Goal: Use online tool/utility: Utilize a website feature to perform a specific function

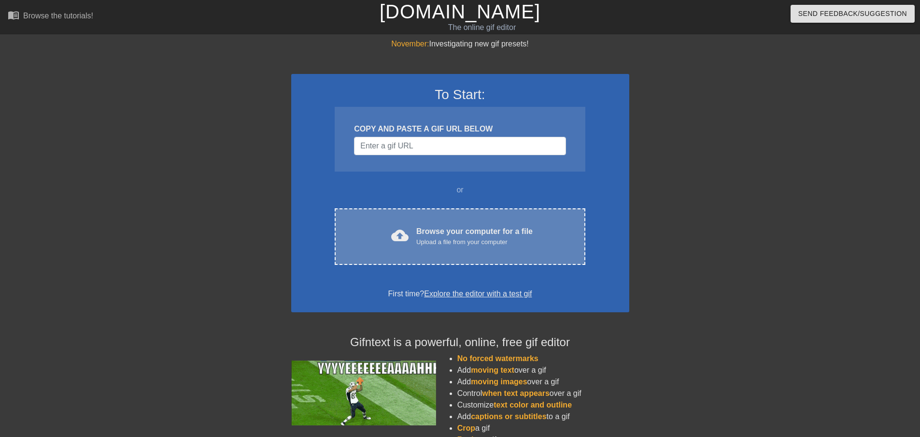
click at [449, 226] on div "Browse your computer for a file Upload a file from your computer" at bounding box center [474, 236] width 116 height 21
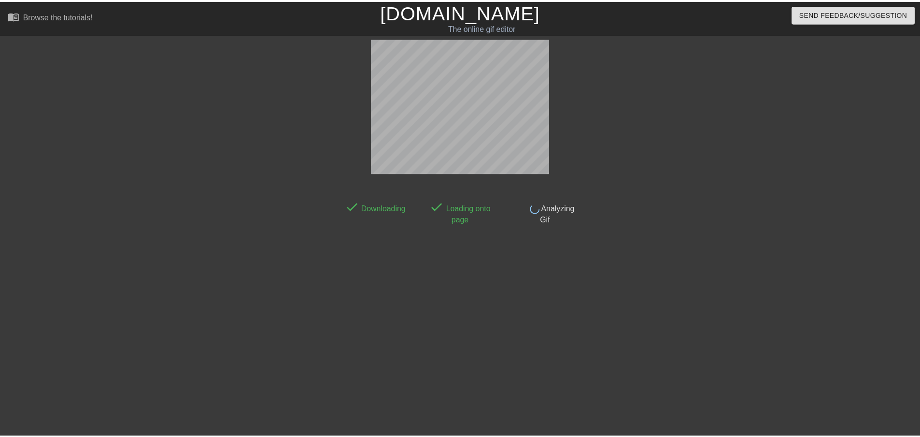
scroll to position [1, 0]
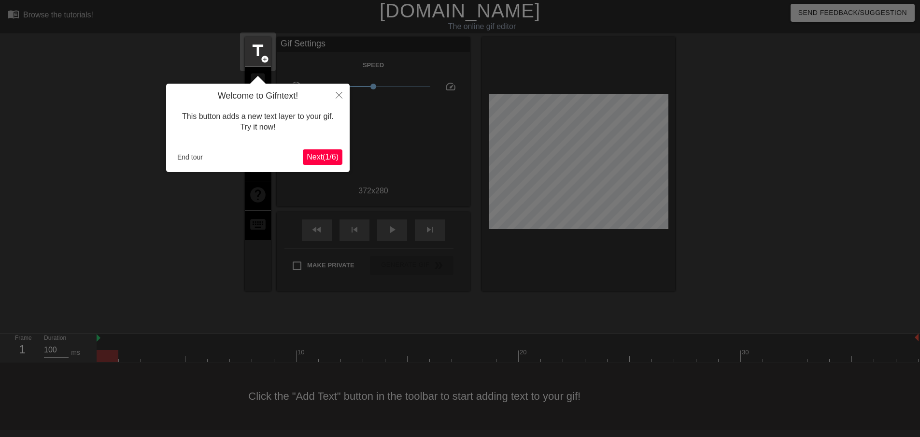
click at [331, 159] on span "Next ( 1 / 6 )" at bounding box center [323, 157] width 32 height 8
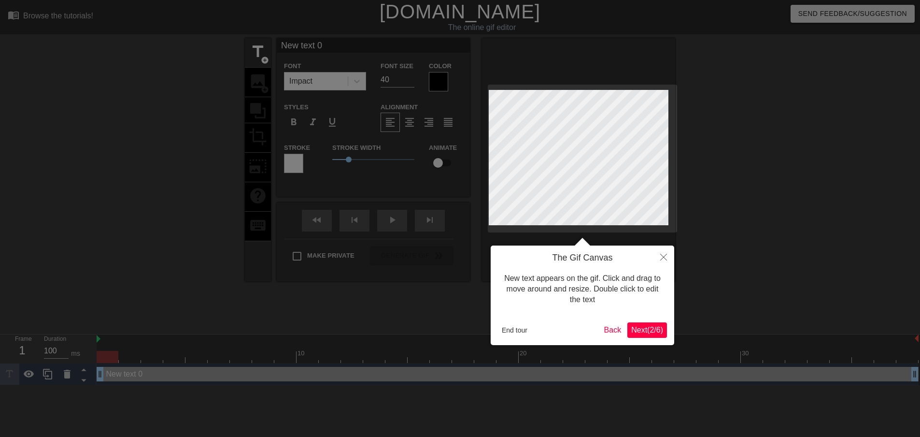
scroll to position [0, 0]
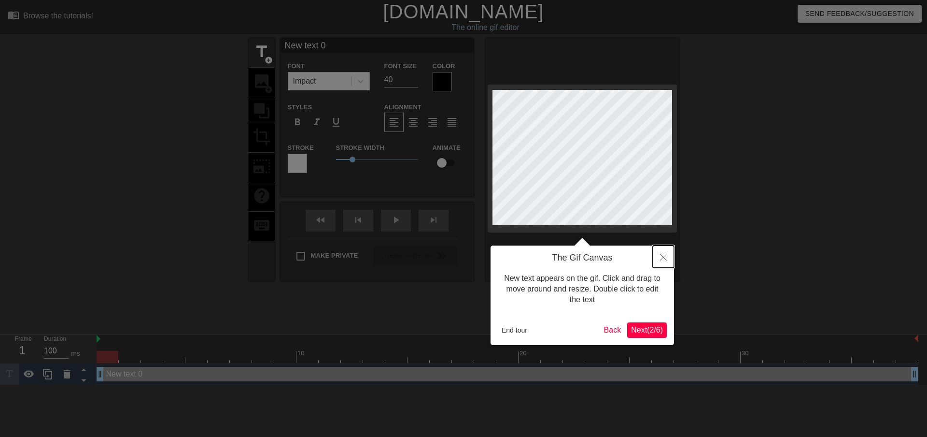
click at [661, 256] on icon "Close" at bounding box center [663, 257] width 7 height 7
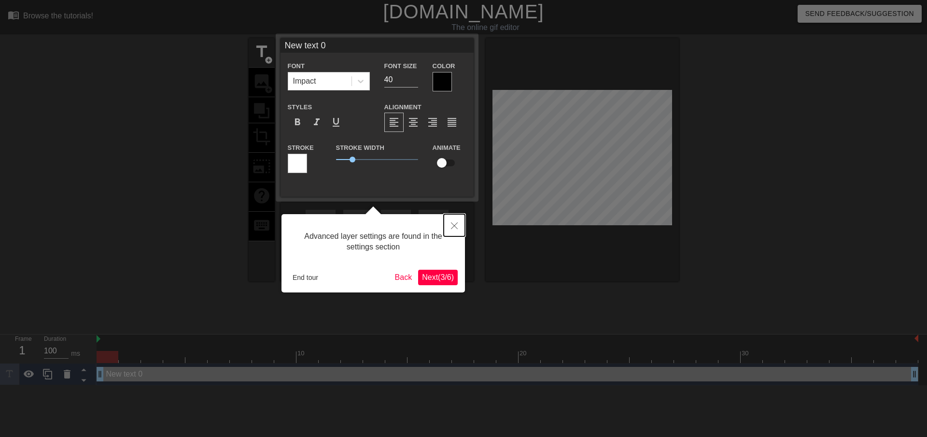
click at [454, 227] on icon "Close" at bounding box center [454, 225] width 7 height 7
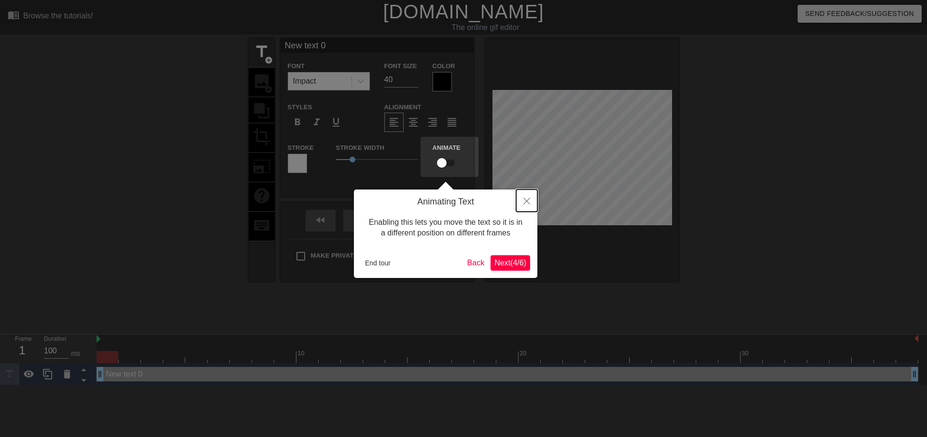
click at [526, 201] on icon "Close" at bounding box center [527, 201] width 7 height 7
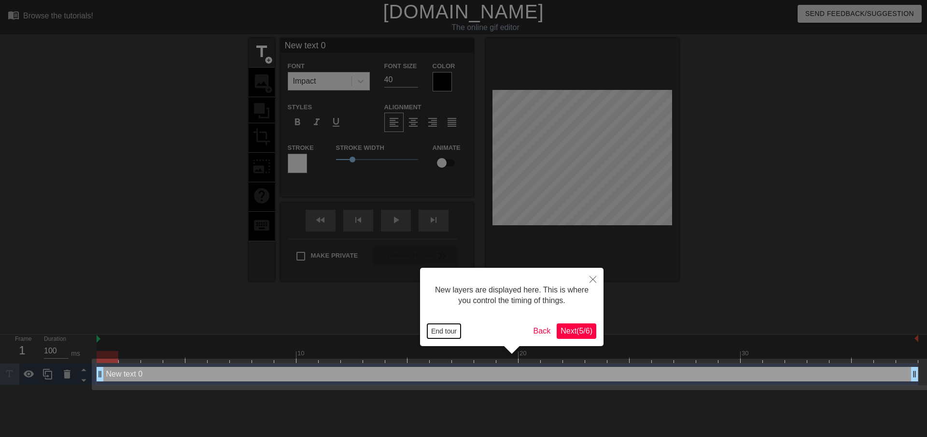
click at [448, 328] on button "End tour" at bounding box center [443, 331] width 33 height 14
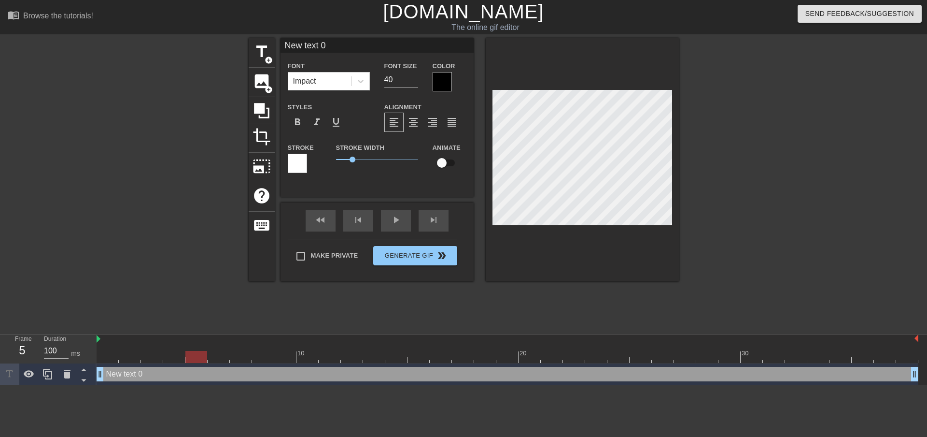
drag, startPoint x: 108, startPoint y: 357, endPoint x: 187, endPoint y: 365, distance: 79.6
click at [187, 365] on div "10 20 30 New text 0 drag_handle drag_handle" at bounding box center [512, 359] width 831 height 51
click at [263, 80] on span "image" at bounding box center [262, 81] width 18 height 18
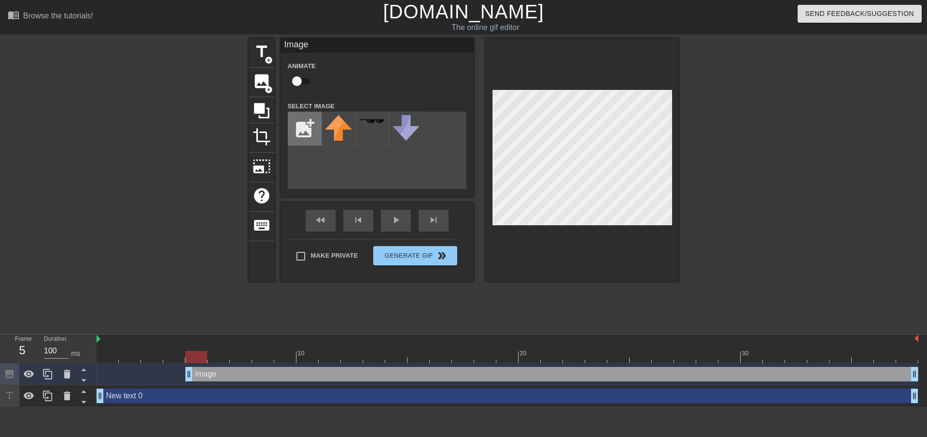
click at [304, 129] on input "file" at bounding box center [304, 128] width 33 height 33
click at [308, 126] on input "file" at bounding box center [304, 128] width 33 height 33
type input "C:\fakepath\nick.png"
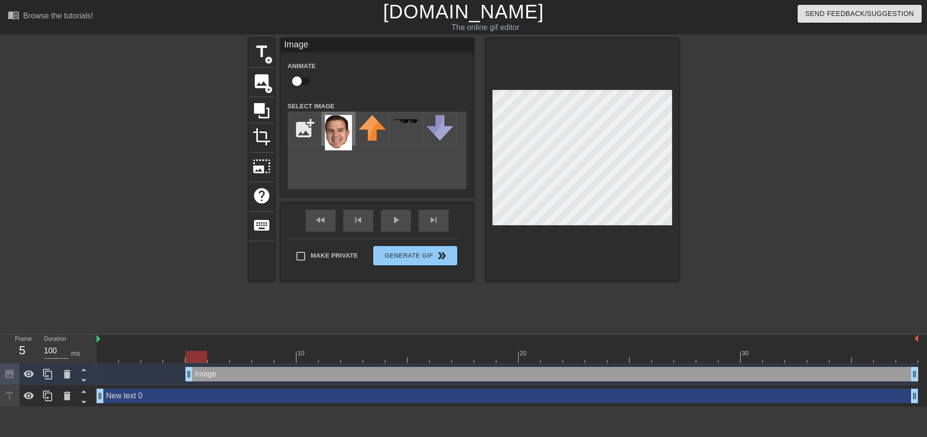
click at [337, 128] on img at bounding box center [338, 132] width 27 height 35
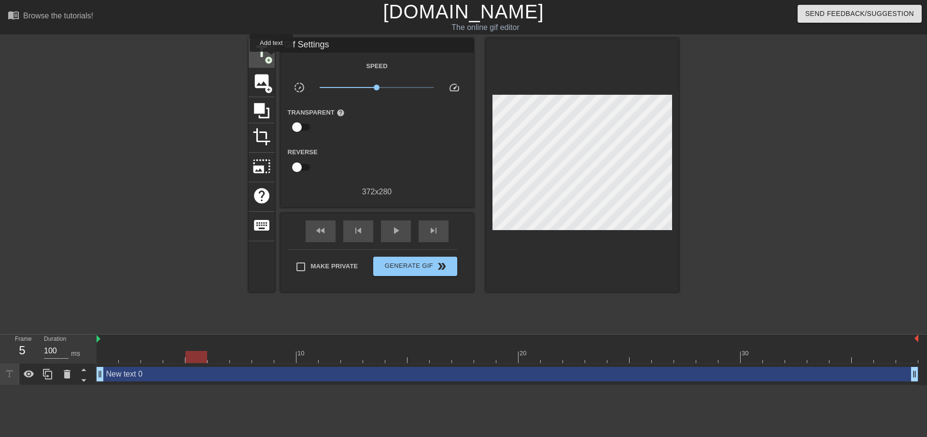
click at [271, 58] on span "add_circle" at bounding box center [269, 60] width 8 height 8
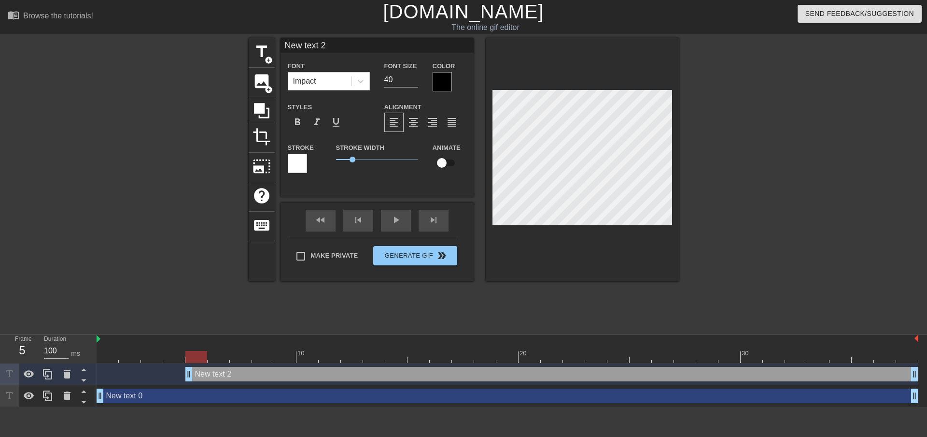
click at [333, 45] on input "New text 2" at bounding box center [377, 45] width 193 height 14
click at [265, 57] on span "add_circle" at bounding box center [269, 60] width 8 height 8
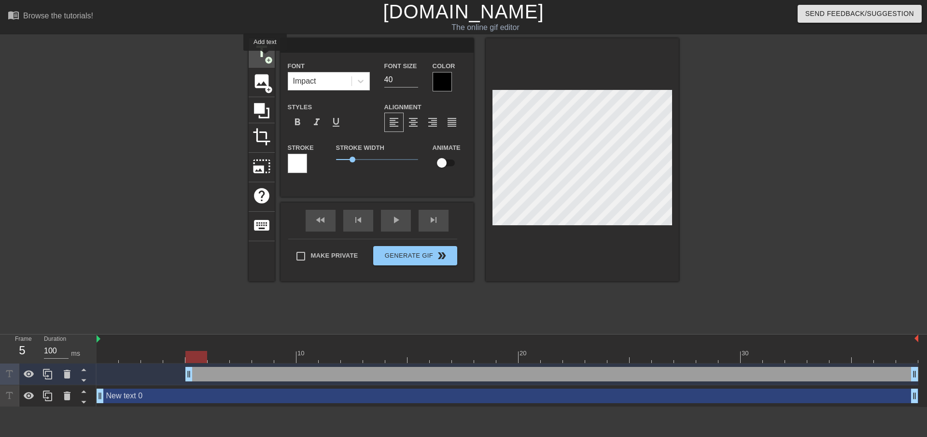
type input "New text 3"
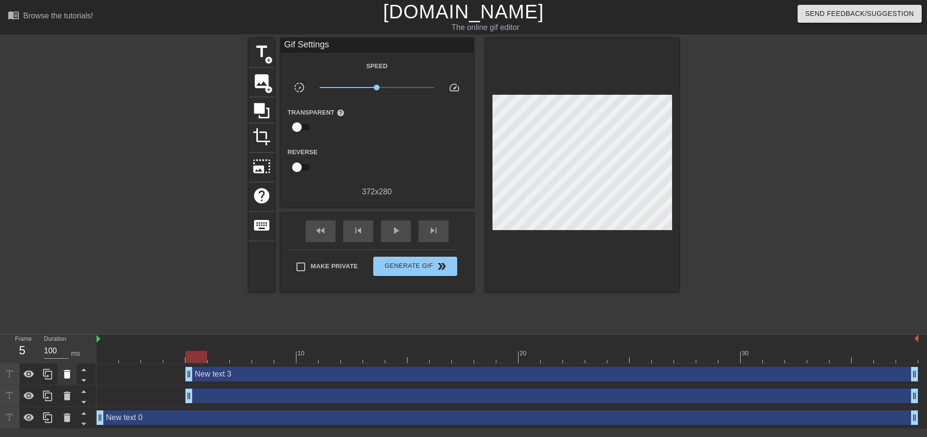
click at [71, 374] on icon at bounding box center [67, 374] width 12 height 12
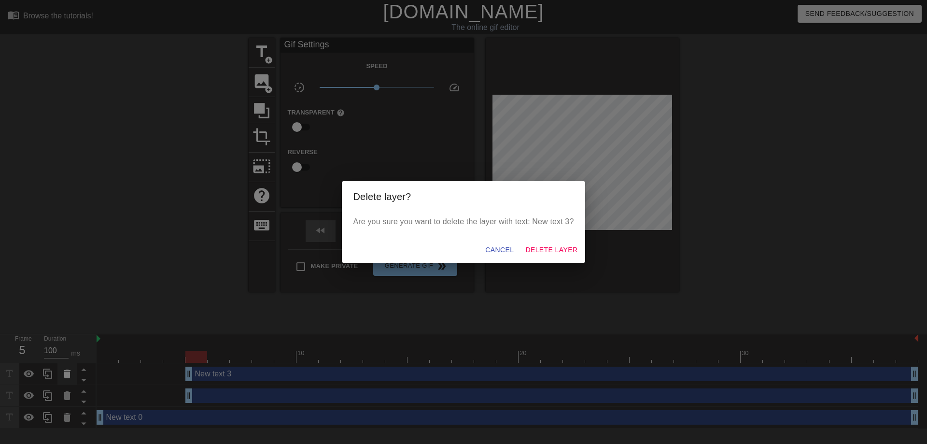
click at [71, 374] on div "Delete layer? Are you sure you want to delete the layer with text: New text 3? …" at bounding box center [463, 222] width 927 height 444
click at [541, 246] on span "Delete Layer" at bounding box center [552, 250] width 52 height 12
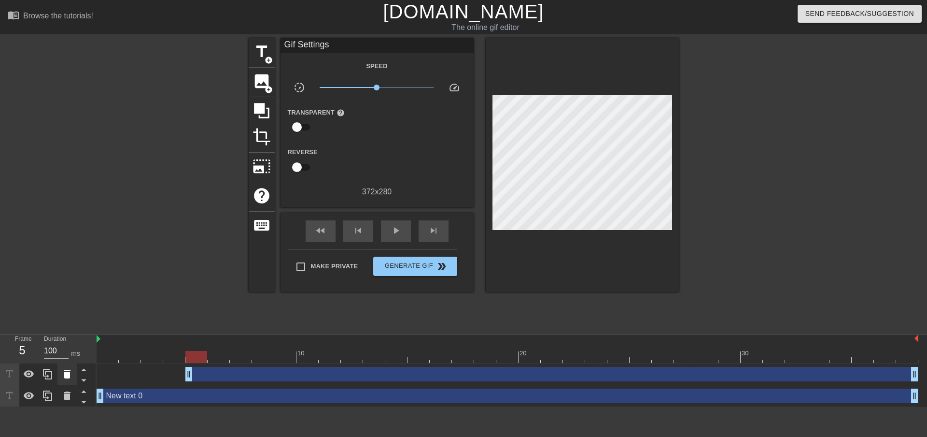
click at [69, 377] on icon at bounding box center [67, 374] width 7 height 9
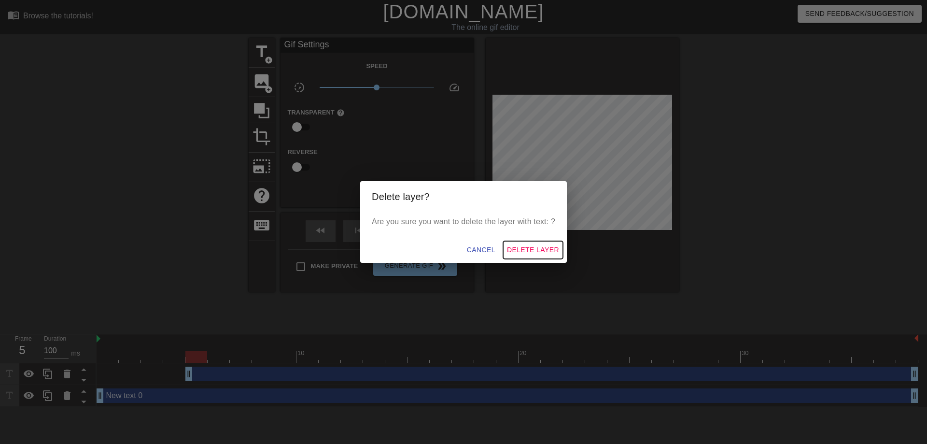
click at [530, 244] on span "Delete Layer" at bounding box center [533, 250] width 52 height 12
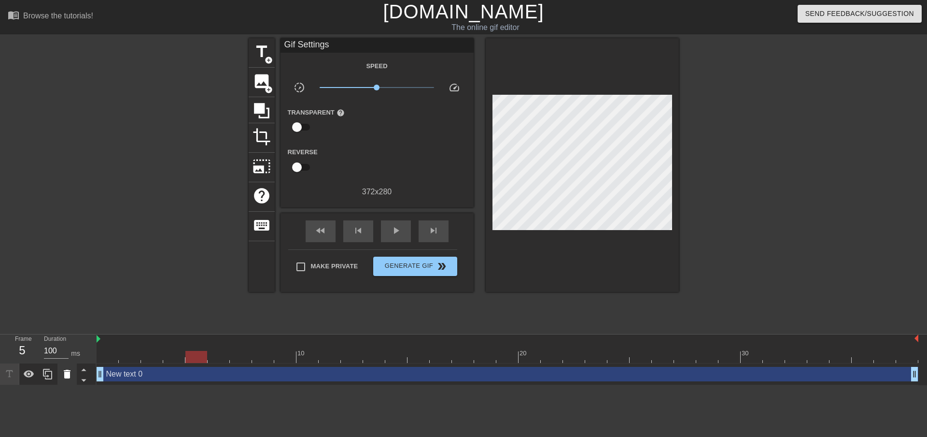
click at [76, 379] on div at bounding box center [66, 373] width 19 height 21
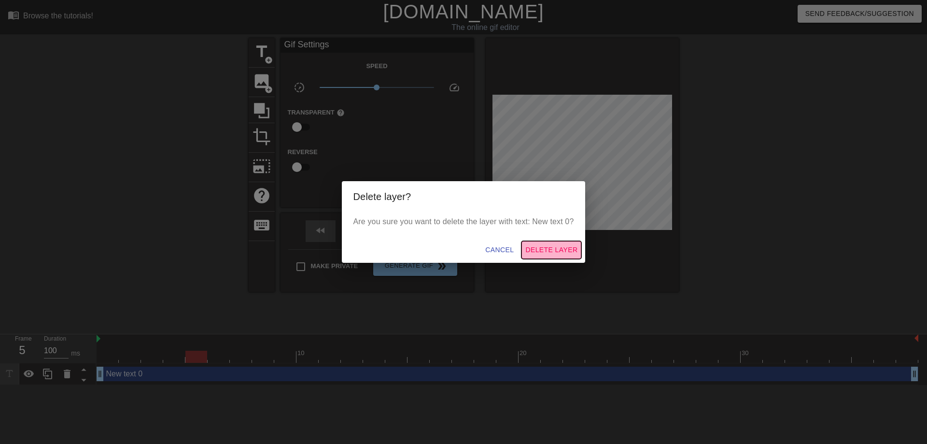
drag, startPoint x: 556, startPoint y: 248, endPoint x: 429, endPoint y: 285, distance: 132.8
click at [556, 247] on span "Delete Layer" at bounding box center [552, 250] width 52 height 12
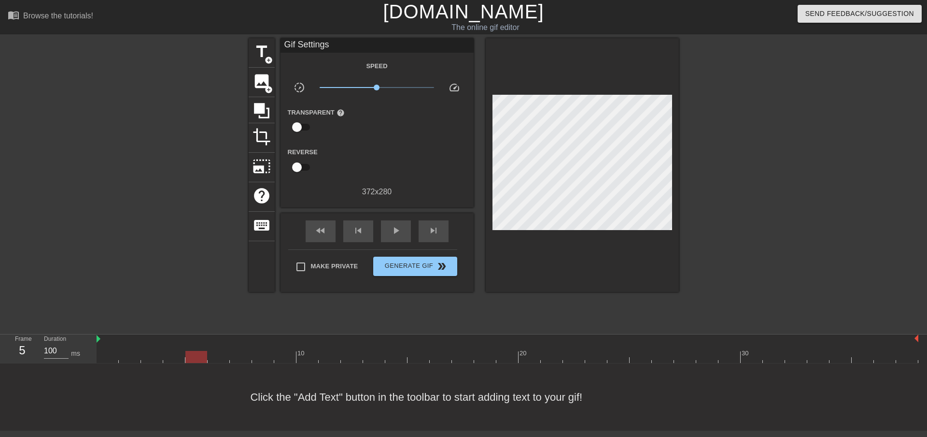
click at [193, 360] on div at bounding box center [196, 357] width 22 height 12
click at [268, 91] on span "add_circle" at bounding box center [269, 89] width 8 height 8
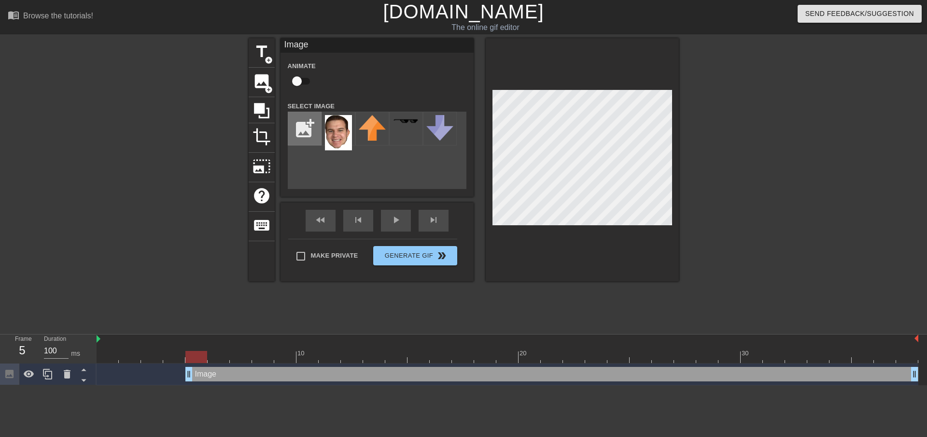
click at [301, 125] on input "file" at bounding box center [304, 128] width 33 height 33
type input "C:\fakepath\nick.png"
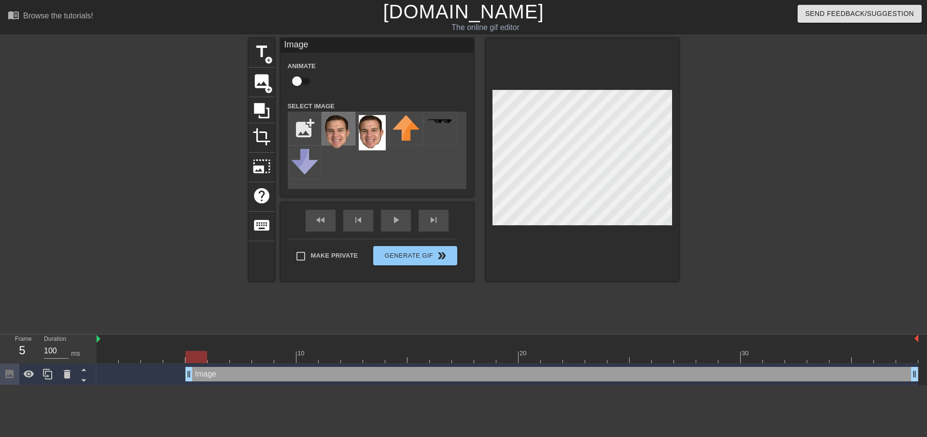
click at [341, 128] on img at bounding box center [338, 132] width 27 height 35
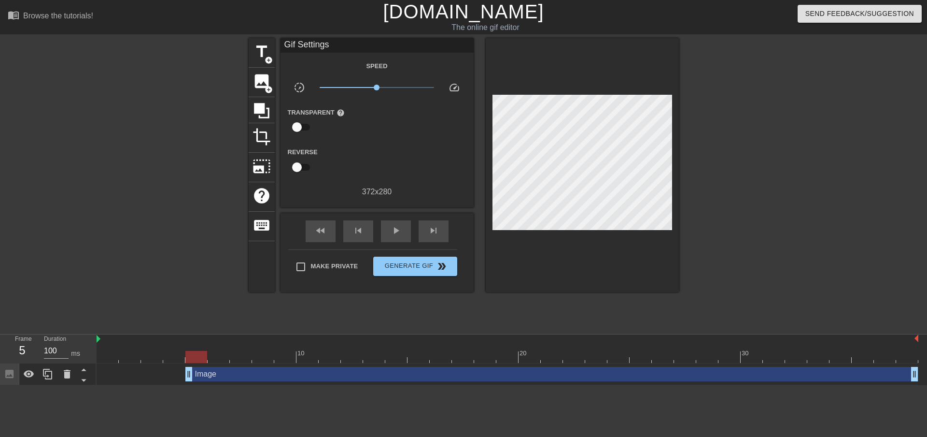
click at [752, 165] on div at bounding box center [763, 183] width 145 height 290
click at [20, 350] on div "5" at bounding box center [22, 350] width 14 height 17
click at [265, 109] on icon at bounding box center [262, 110] width 18 height 18
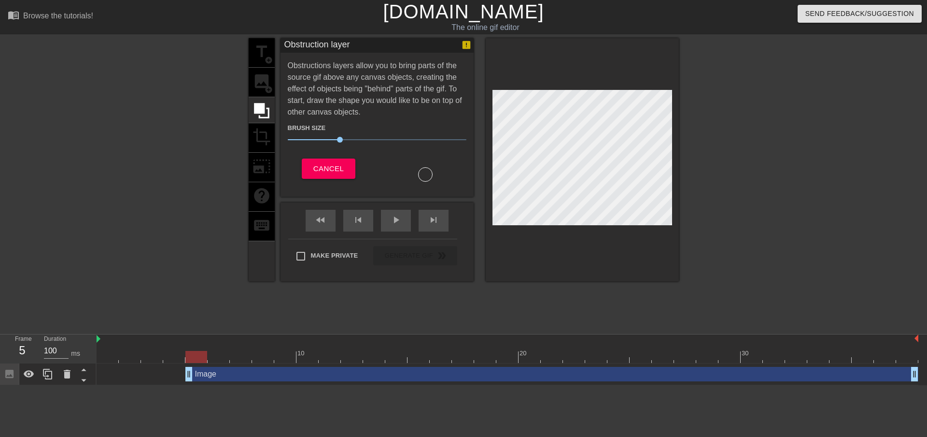
click at [256, 81] on div "title add_circle image add_circle crop photo_size_select_large help keyboard" at bounding box center [262, 159] width 26 height 243
click at [335, 171] on span "Cancel" at bounding box center [328, 168] width 30 height 13
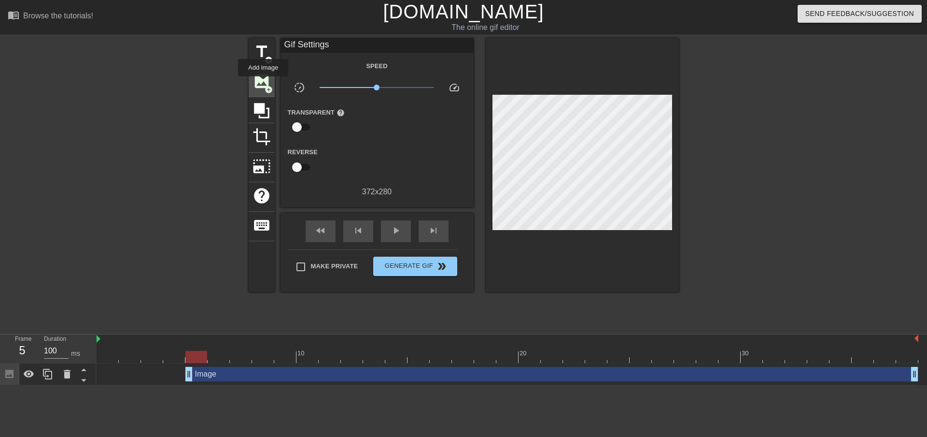
click at [263, 83] on span "image" at bounding box center [262, 81] width 18 height 18
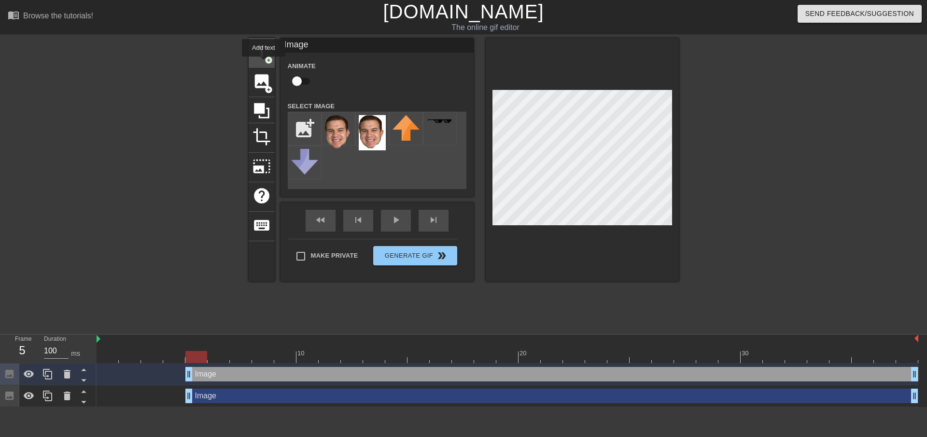
click at [266, 55] on span "title" at bounding box center [262, 52] width 18 height 18
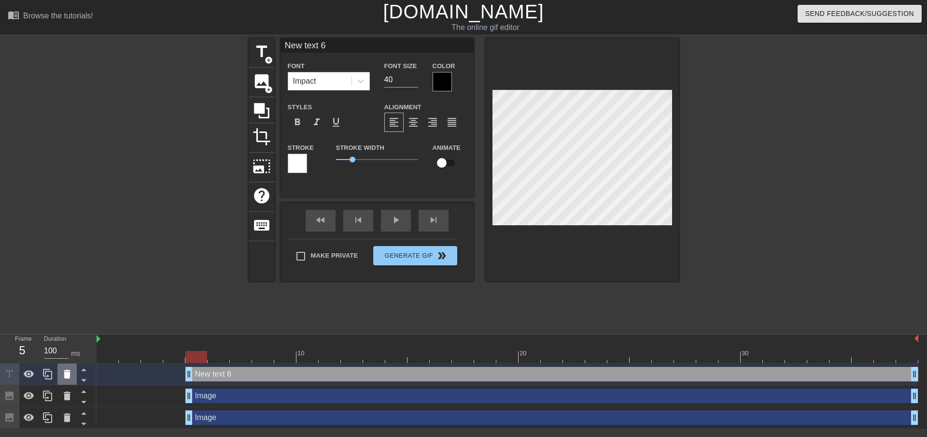
click at [65, 376] on icon at bounding box center [67, 374] width 7 height 9
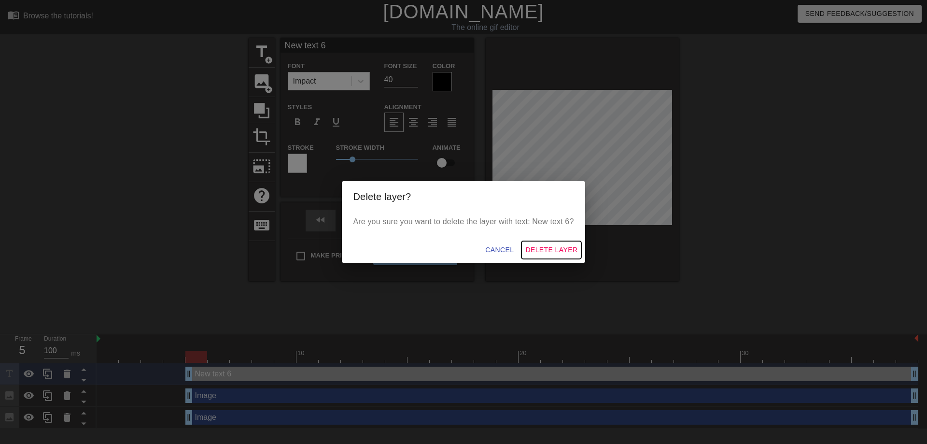
click at [547, 251] on span "Delete Layer" at bounding box center [552, 250] width 52 height 12
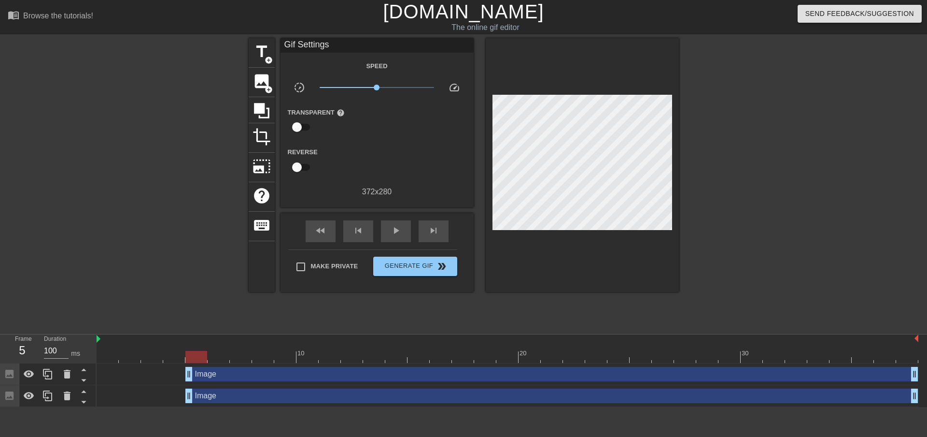
click at [227, 374] on div "Image drag_handle drag_handle" at bounding box center [551, 374] width 733 height 14
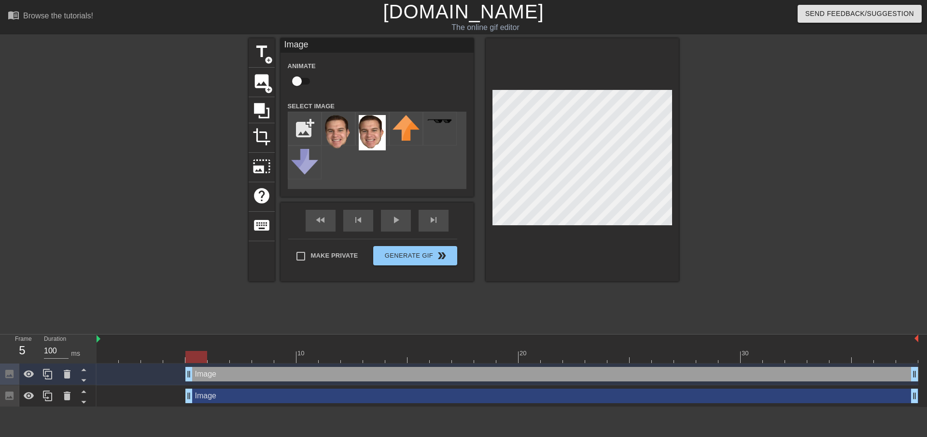
click at [227, 399] on div "Image drag_handle drag_handle" at bounding box center [551, 395] width 733 height 14
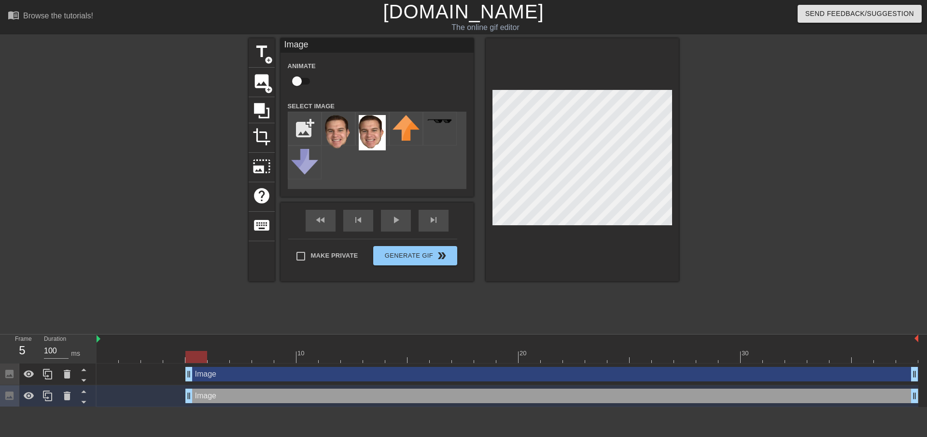
click at [245, 376] on div "Image drag_handle drag_handle" at bounding box center [551, 374] width 733 height 14
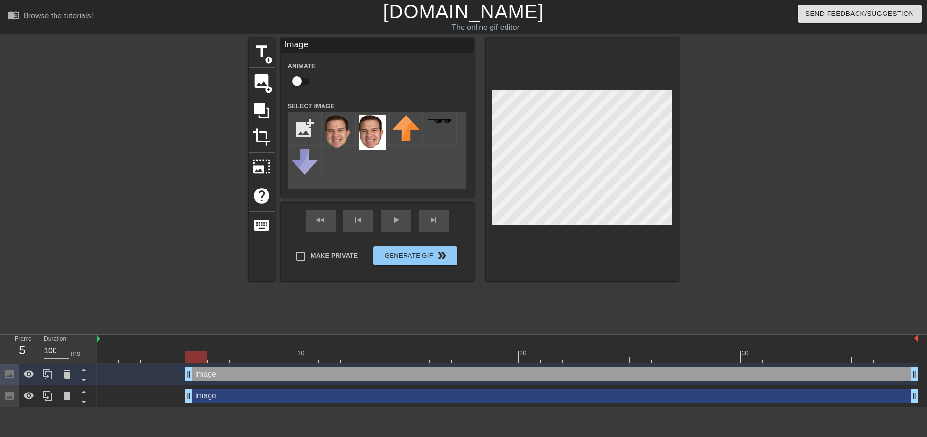
click at [246, 396] on div "Image drag_handle drag_handle" at bounding box center [551, 395] width 733 height 14
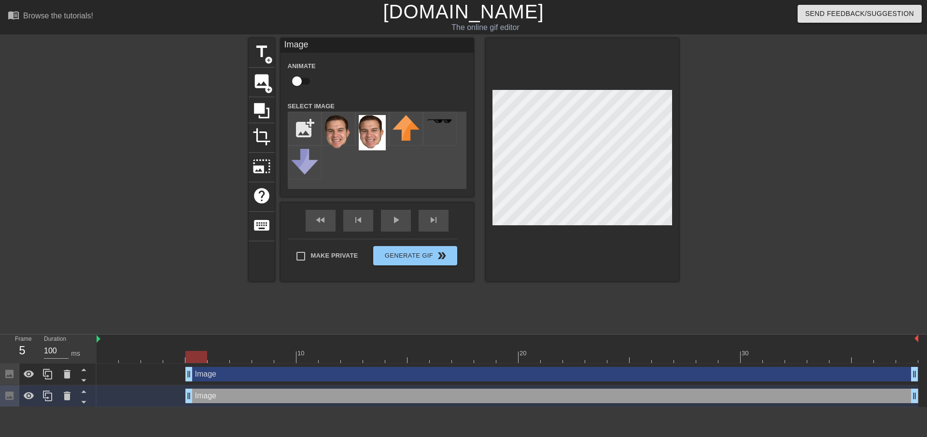
click at [255, 369] on div "Image drag_handle drag_handle" at bounding box center [551, 374] width 733 height 14
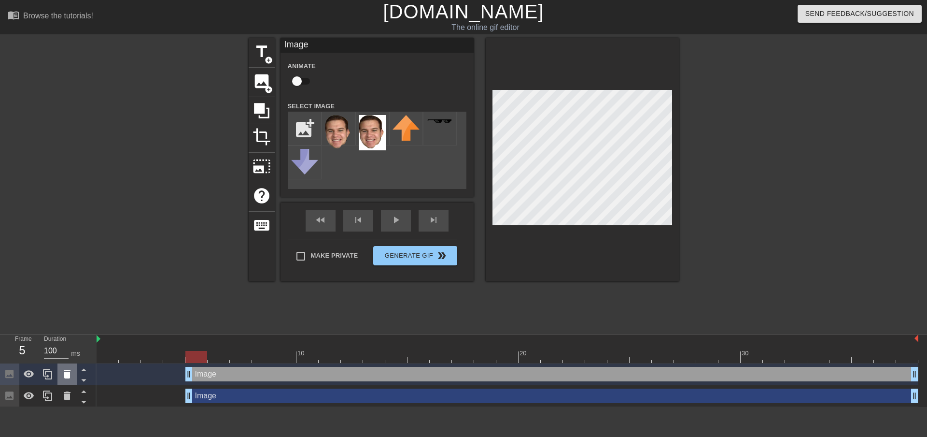
click at [71, 370] on icon at bounding box center [67, 374] width 12 height 12
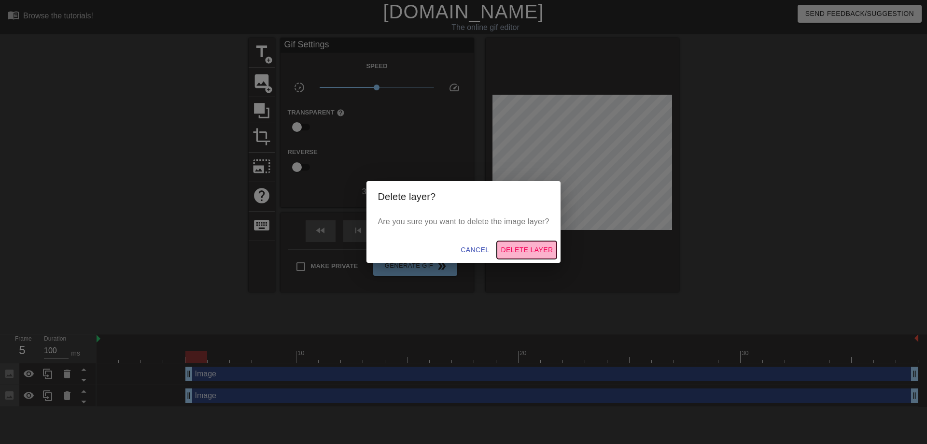
click at [532, 250] on span "Delete Layer" at bounding box center [527, 250] width 52 height 12
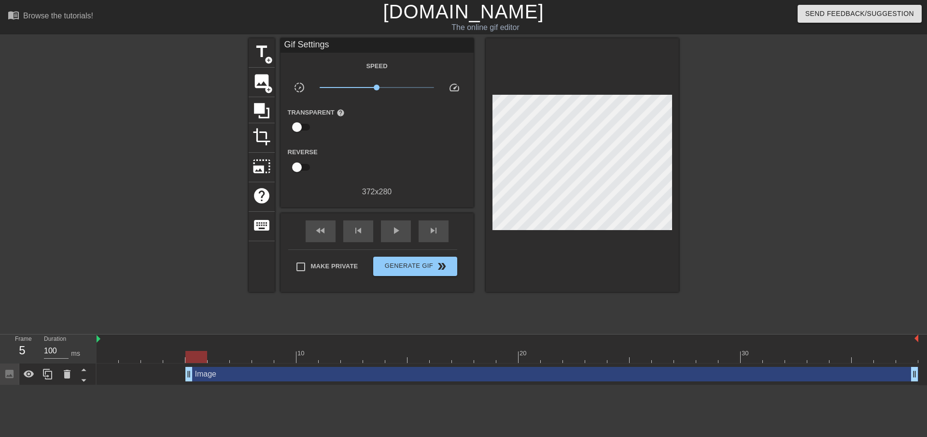
click at [229, 377] on div "Image drag_handle drag_handle" at bounding box center [551, 374] width 733 height 14
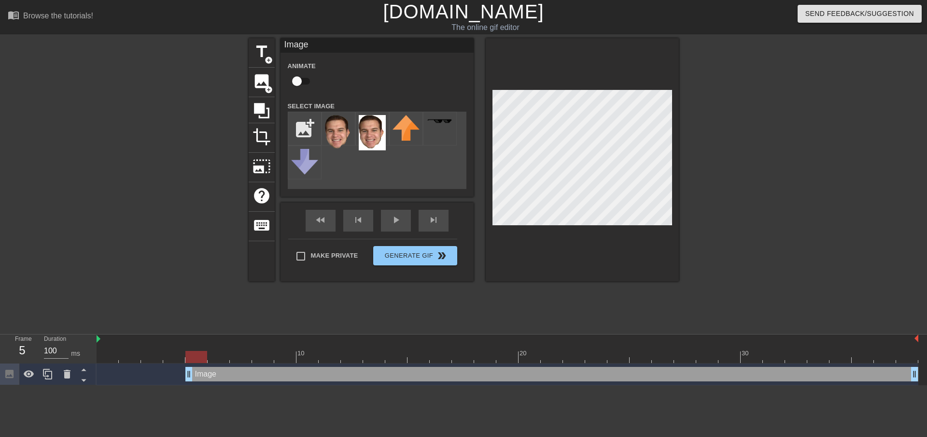
click at [256, 385] on html "menu_book Browse the tutorials! [DOMAIN_NAME] The online gif editor Send Feedba…" at bounding box center [463, 192] width 927 height 385
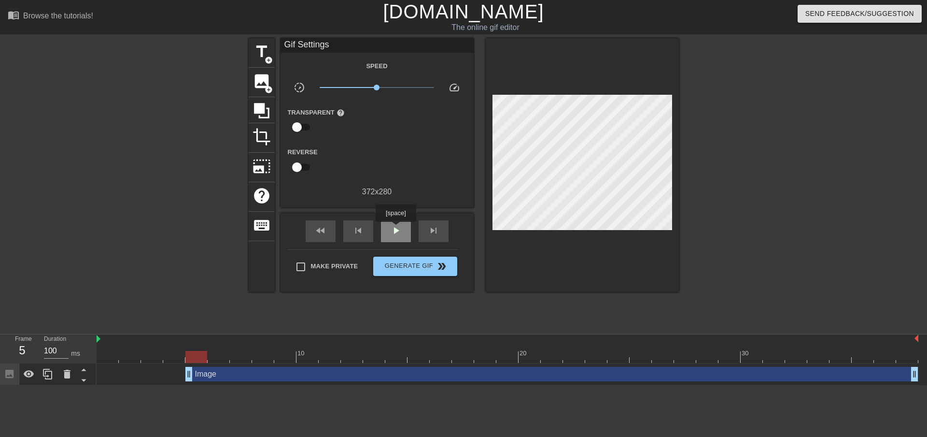
click at [396, 228] on span "play_arrow" at bounding box center [396, 231] width 12 height 12
click at [394, 235] on span "pause" at bounding box center [396, 231] width 12 height 12
click at [394, 235] on span "play_arrow" at bounding box center [396, 231] width 12 height 12
click at [394, 235] on span "pause" at bounding box center [396, 231] width 12 height 12
click at [394, 235] on span "play_arrow" at bounding box center [396, 231] width 12 height 12
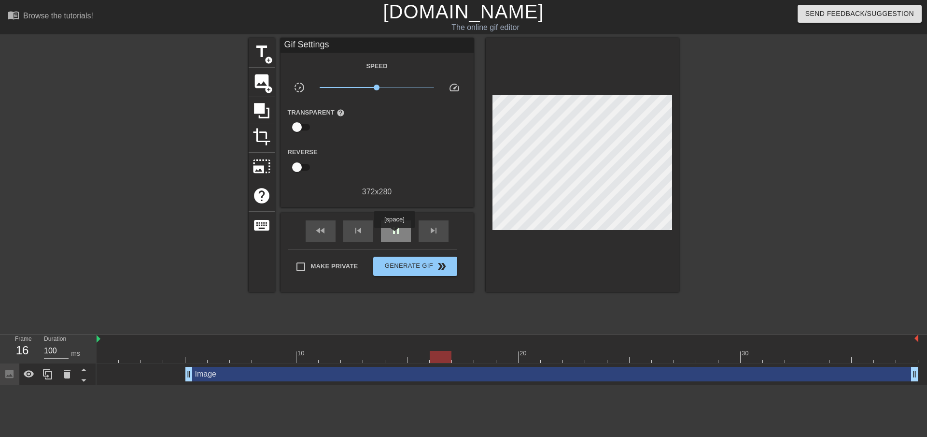
click at [394, 235] on span "pause" at bounding box center [396, 231] width 12 height 12
click at [394, 235] on span "play_arrow" at bounding box center [396, 231] width 12 height 12
click at [394, 235] on span "pause" at bounding box center [396, 231] width 12 height 12
click at [413, 356] on div at bounding box center [508, 357] width 822 height 12
click at [436, 356] on div at bounding box center [508, 357] width 822 height 12
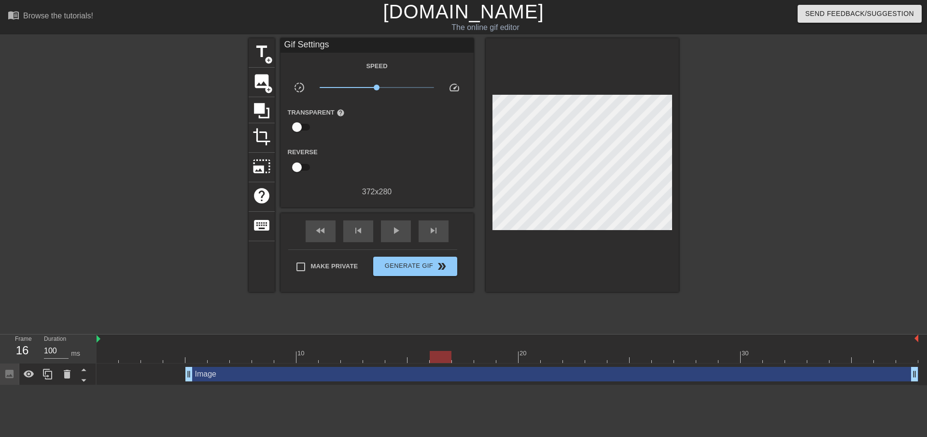
click at [469, 355] on div at bounding box center [508, 357] width 822 height 12
click at [266, 81] on span "image" at bounding box center [262, 81] width 18 height 18
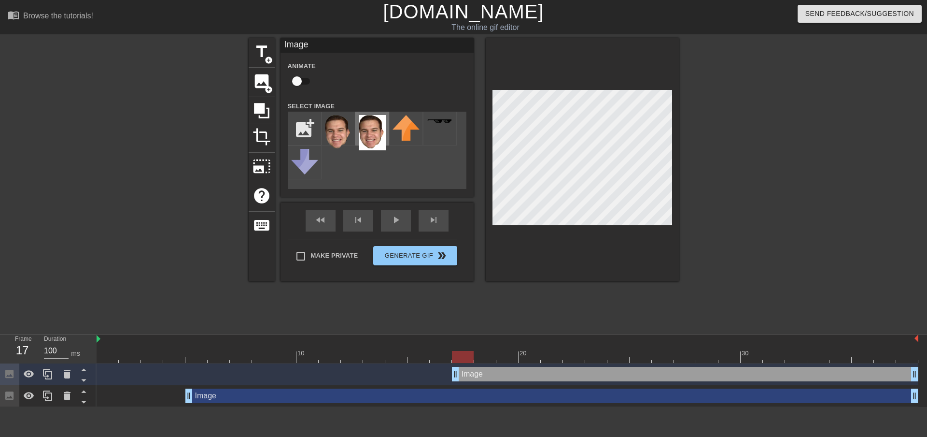
click at [371, 129] on img at bounding box center [372, 132] width 27 height 35
drag, startPoint x: 364, startPoint y: 130, endPoint x: 356, endPoint y: 175, distance: 45.7
click at [353, 180] on div "add_photo_alternate" at bounding box center [377, 150] width 179 height 77
drag, startPoint x: 372, startPoint y: 133, endPoint x: 345, endPoint y: 128, distance: 27.5
click at [371, 133] on img at bounding box center [372, 132] width 27 height 35
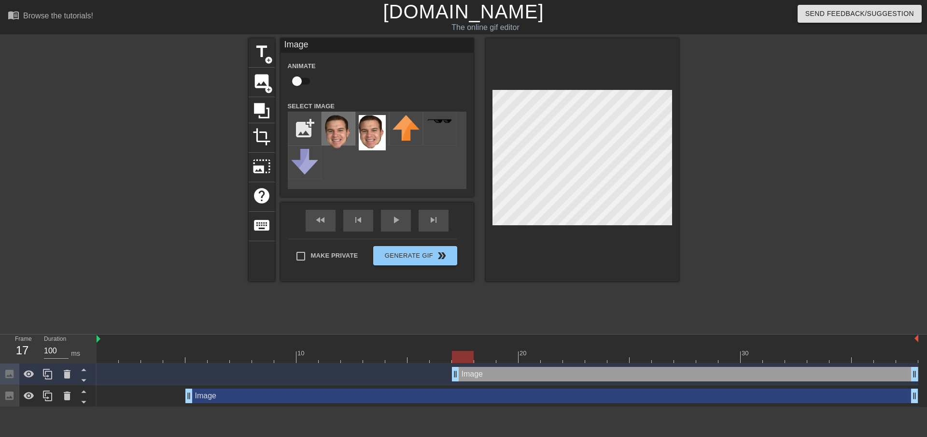
click at [343, 128] on img at bounding box center [338, 132] width 27 height 35
click at [374, 131] on img at bounding box center [372, 132] width 27 height 35
click at [348, 129] on img at bounding box center [338, 132] width 27 height 35
click at [302, 131] on input "file" at bounding box center [304, 128] width 33 height 33
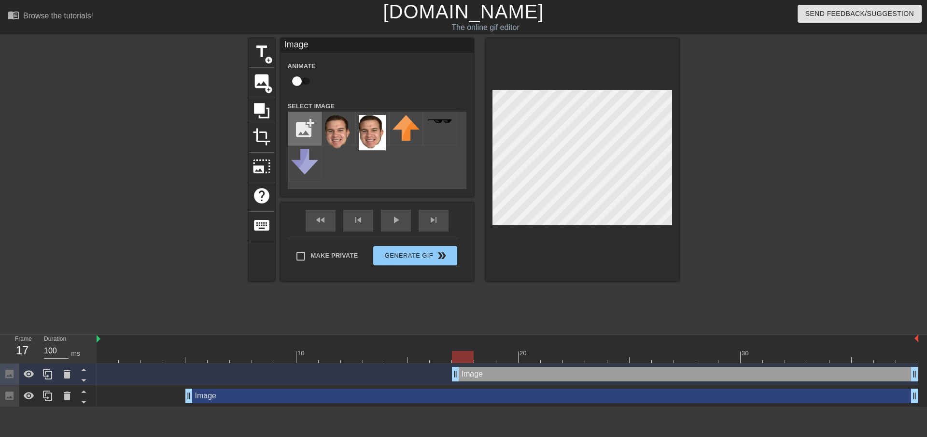
click at [299, 126] on input "file" at bounding box center [304, 128] width 33 height 33
type input "C:\fakepath\ozan.png"
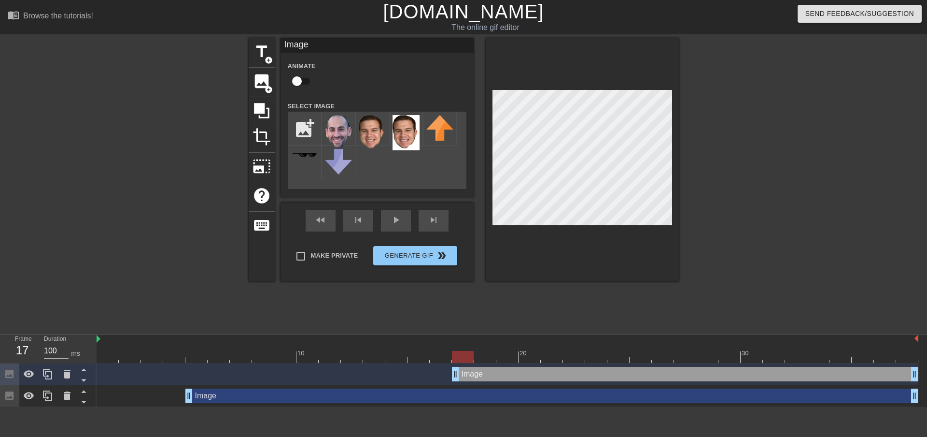
click at [505, 375] on div "Image drag_handle drag_handle" at bounding box center [685, 374] width 467 height 14
click at [71, 376] on icon at bounding box center [67, 374] width 12 height 12
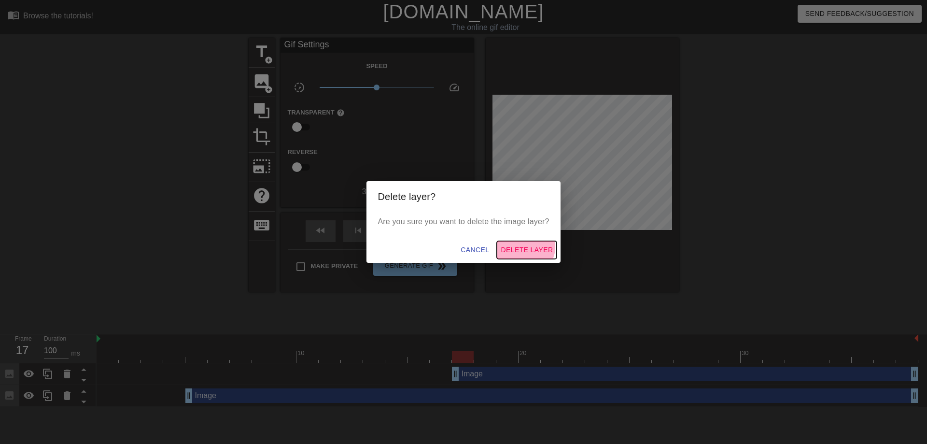
click at [528, 247] on span "Delete Layer" at bounding box center [527, 250] width 52 height 12
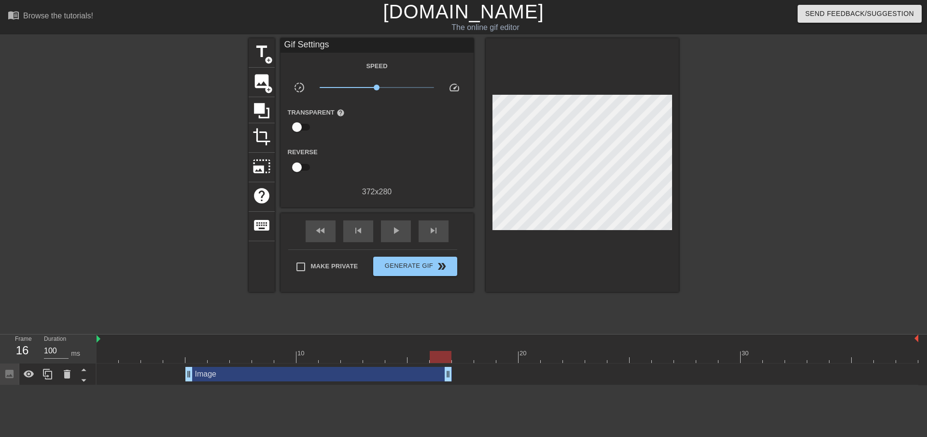
drag, startPoint x: 917, startPoint y: 374, endPoint x: 456, endPoint y: 387, distance: 461.5
click at [456, 385] on html "menu_book Browse the tutorials! [DOMAIN_NAME] The online gif editor Send Feedba…" at bounding box center [463, 192] width 927 height 385
click at [462, 356] on div at bounding box center [508, 357] width 822 height 12
click at [444, 355] on div at bounding box center [508, 357] width 822 height 12
click at [417, 355] on div at bounding box center [508, 357] width 822 height 12
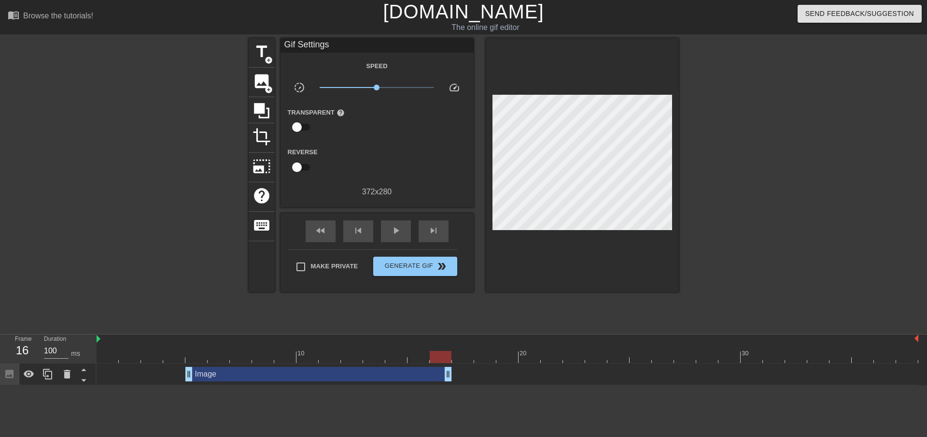
drag, startPoint x: 440, startPoint y: 356, endPoint x: 450, endPoint y: 356, distance: 10.6
click at [440, 356] on div at bounding box center [508, 357] width 822 height 12
click at [458, 356] on div at bounding box center [508, 357] width 822 height 12
click at [267, 82] on span "image" at bounding box center [262, 81] width 18 height 18
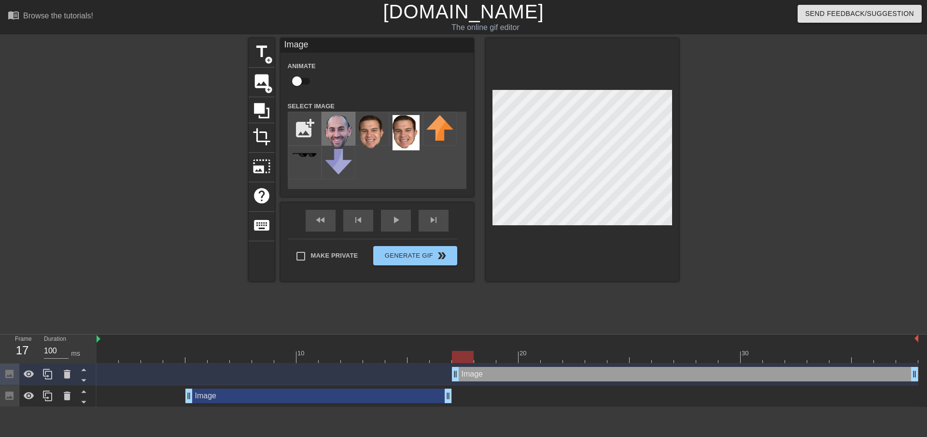
click at [332, 136] on img at bounding box center [338, 132] width 27 height 34
click at [616, 361] on div at bounding box center [508, 357] width 822 height 12
drag, startPoint x: 652, startPoint y: 358, endPoint x: 661, endPoint y: 358, distance: 9.2
click at [653, 358] on div at bounding box center [508, 357] width 822 height 12
click at [621, 356] on div at bounding box center [508, 357] width 822 height 12
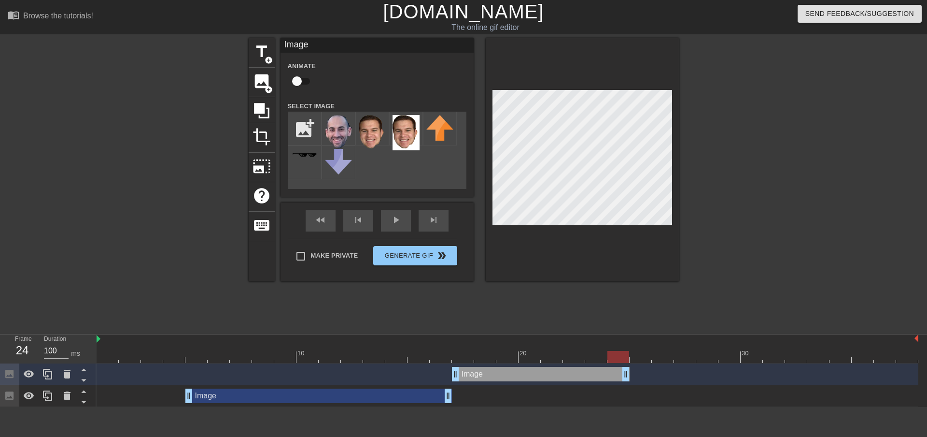
drag, startPoint x: 916, startPoint y: 378, endPoint x: 634, endPoint y: 371, distance: 282.7
click at [634, 371] on div "Image drag_handle drag_handle" at bounding box center [508, 374] width 822 height 14
click at [598, 355] on div at bounding box center [508, 357] width 822 height 12
drag, startPoint x: 615, startPoint y: 354, endPoint x: 627, endPoint y: 356, distance: 11.8
click at [616, 354] on div at bounding box center [508, 357] width 822 height 12
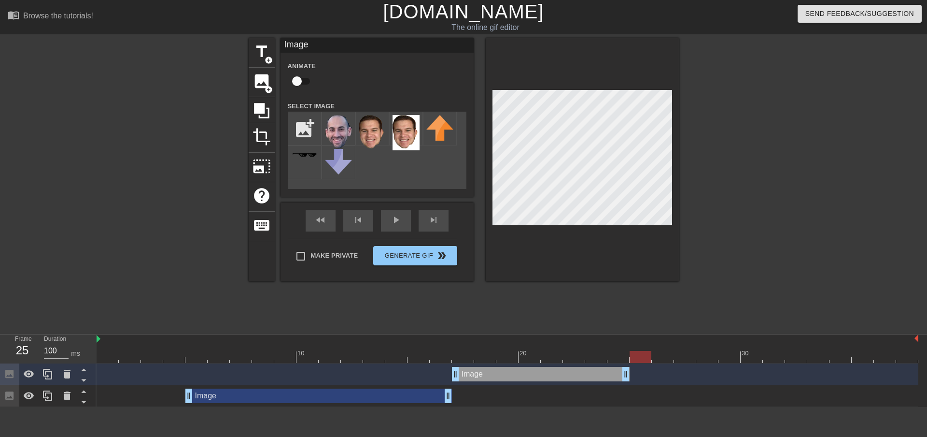
click at [639, 355] on div at bounding box center [508, 357] width 822 height 12
click at [658, 358] on div at bounding box center [508, 357] width 822 height 12
drag, startPoint x: 627, startPoint y: 376, endPoint x: 643, endPoint y: 375, distance: 16.4
click at [664, 353] on div at bounding box center [508, 357] width 822 height 12
click at [314, 136] on input "file" at bounding box center [304, 128] width 33 height 33
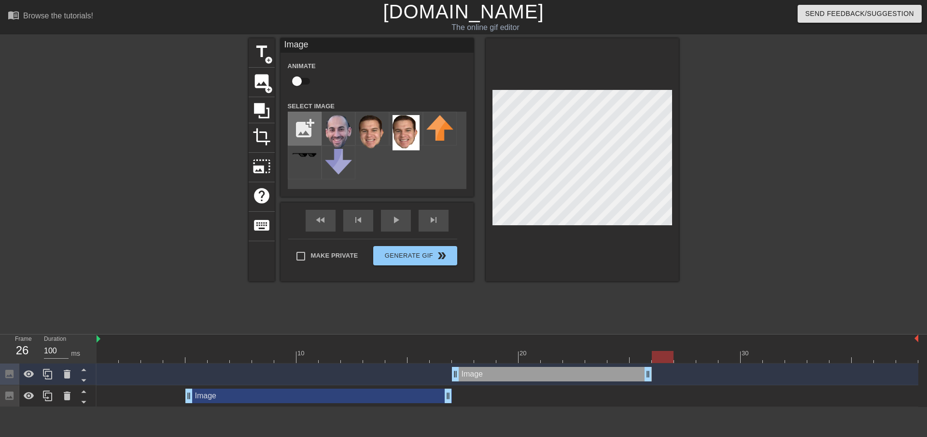
type input "C:\fakepath\[PERSON_NAME].png"
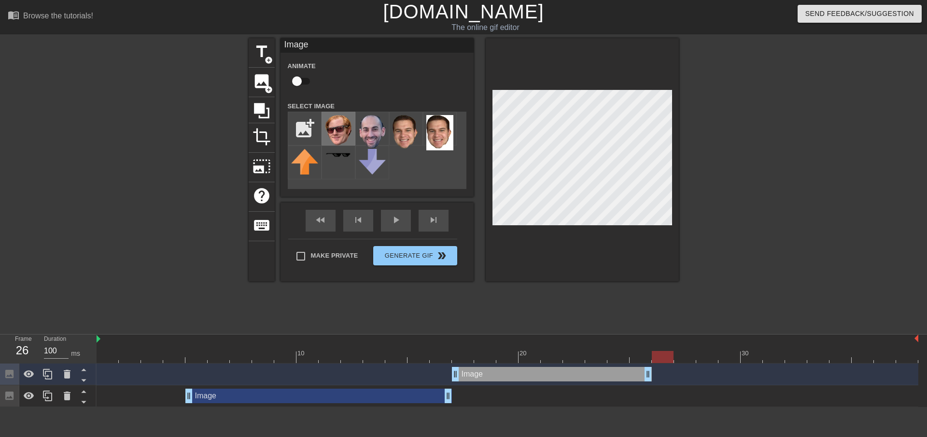
click at [342, 125] on img at bounding box center [338, 130] width 27 height 30
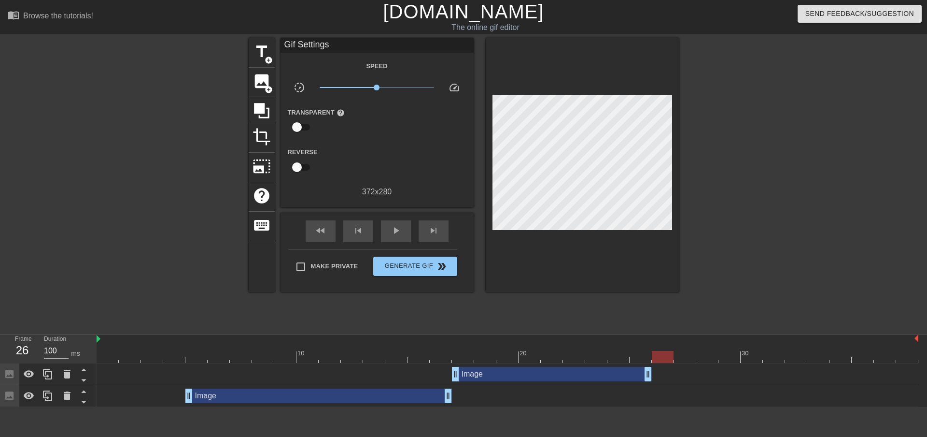
click at [640, 356] on div at bounding box center [508, 357] width 822 height 12
click at [619, 356] on div at bounding box center [508, 357] width 822 height 12
click at [652, 355] on div at bounding box center [508, 357] width 822 height 12
click at [611, 356] on div at bounding box center [508, 357] width 822 height 12
click at [591, 354] on div at bounding box center [508, 357] width 822 height 12
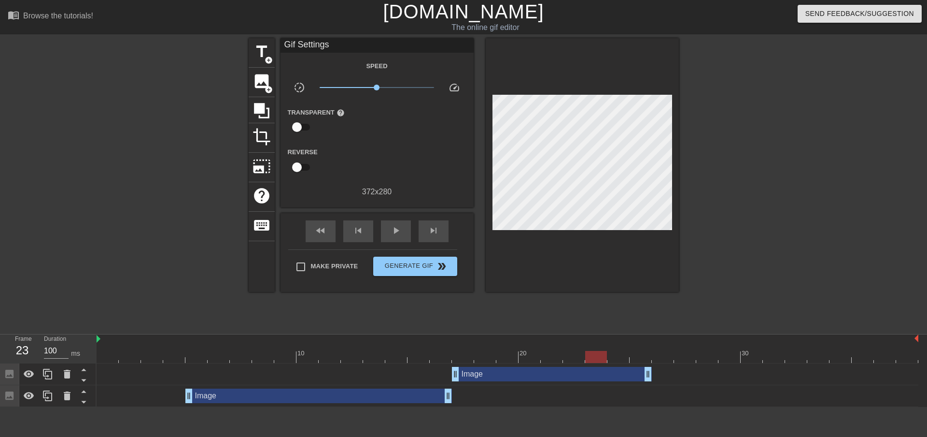
drag, startPoint x: 577, startPoint y: 355, endPoint x: 562, endPoint y: 355, distance: 14.5
click at [576, 355] on div at bounding box center [508, 357] width 822 height 12
click at [552, 355] on div at bounding box center [508, 357] width 822 height 12
click at [575, 357] on div at bounding box center [508, 357] width 822 height 12
drag, startPoint x: 598, startPoint y: 357, endPoint x: 612, endPoint y: 356, distance: 14.0
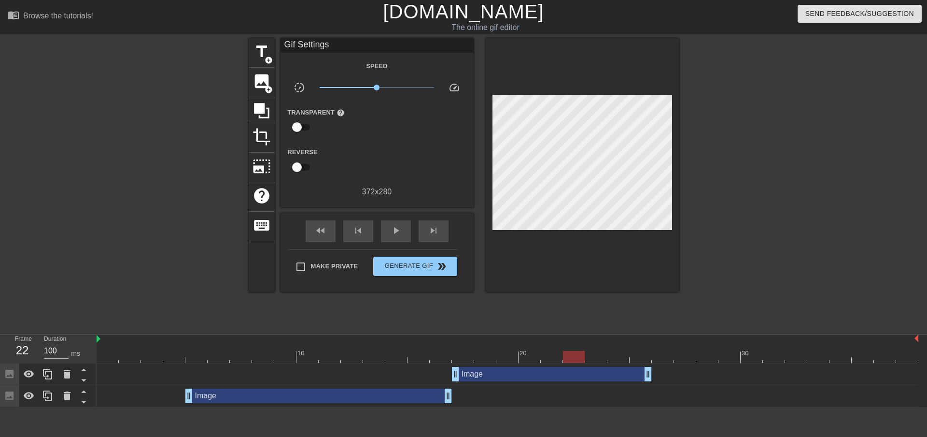
click at [598, 357] on div at bounding box center [508, 357] width 822 height 12
click at [624, 356] on div at bounding box center [508, 357] width 822 height 12
click at [647, 357] on div at bounding box center [508, 357] width 822 height 12
click at [666, 358] on div at bounding box center [508, 357] width 822 height 12
click at [254, 80] on span "image" at bounding box center [262, 81] width 18 height 18
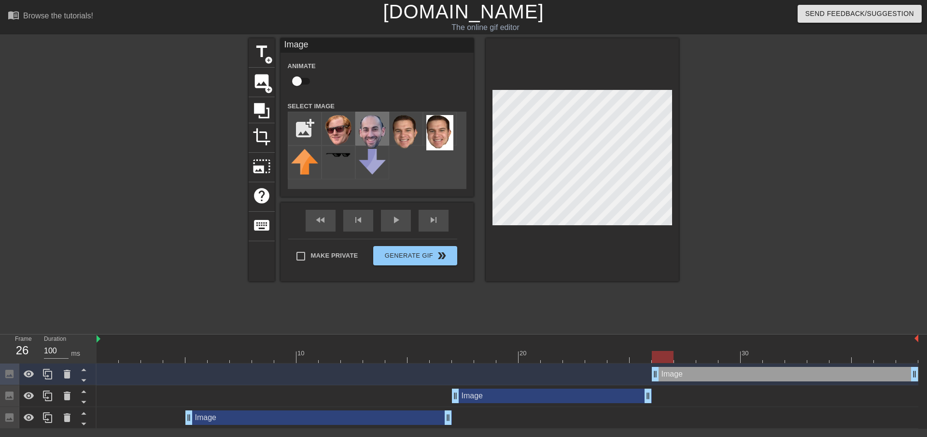
click at [365, 123] on img at bounding box center [372, 132] width 27 height 34
click at [811, 299] on div at bounding box center [763, 183] width 145 height 290
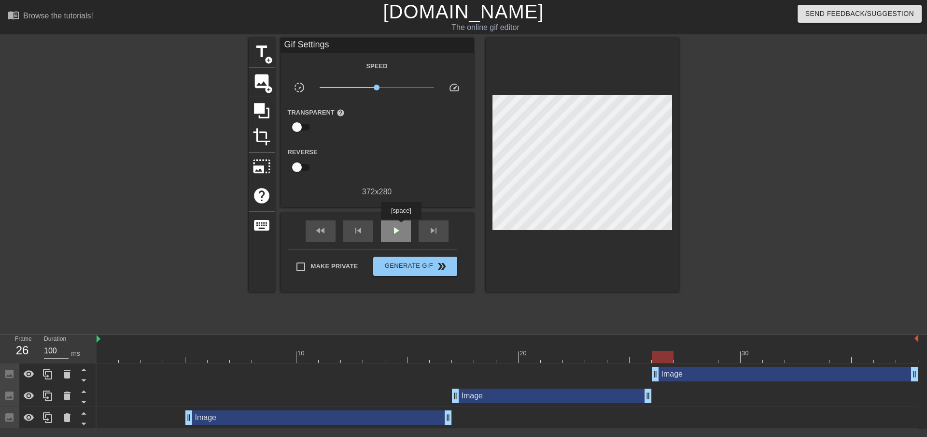
click at [401, 226] on span "play_arrow" at bounding box center [396, 231] width 12 height 12
click at [394, 228] on span "pause" at bounding box center [396, 231] width 12 height 12
click at [207, 418] on div "Image drag_handle drag_handle" at bounding box center [318, 417] width 267 height 14
click at [208, 418] on div "Image drag_handle drag_handle" at bounding box center [318, 417] width 267 height 14
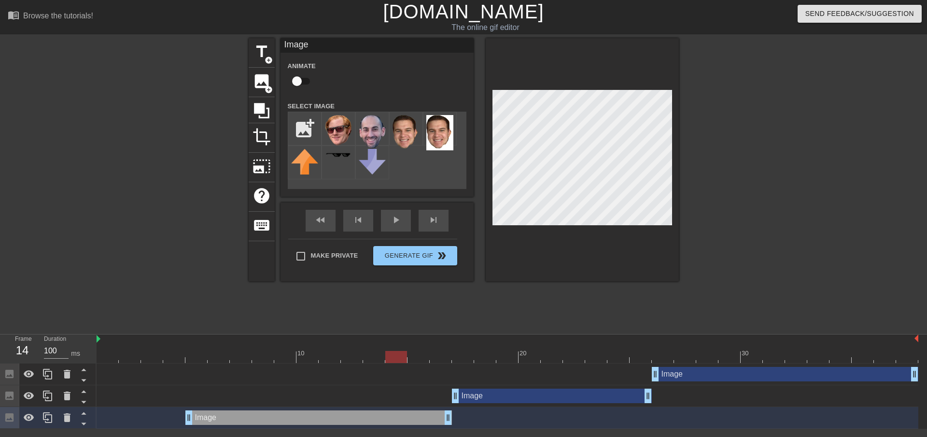
click at [763, 271] on div at bounding box center [763, 183] width 145 height 290
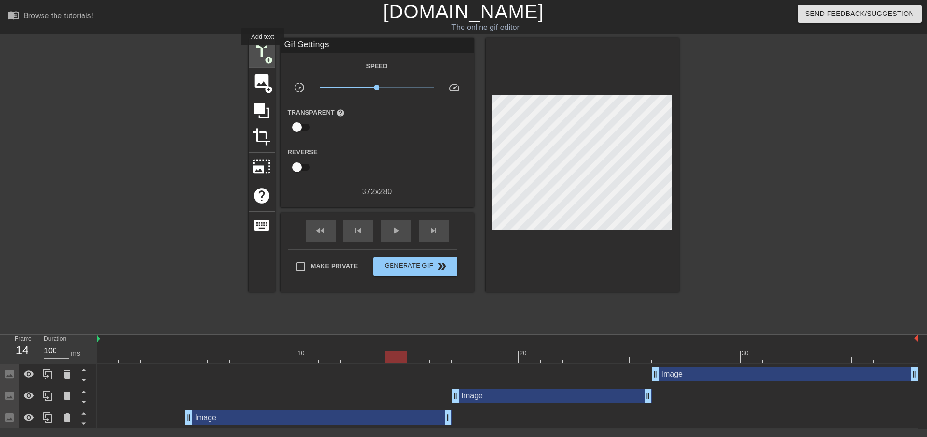
click at [263, 52] on span "title" at bounding box center [262, 52] width 18 height 18
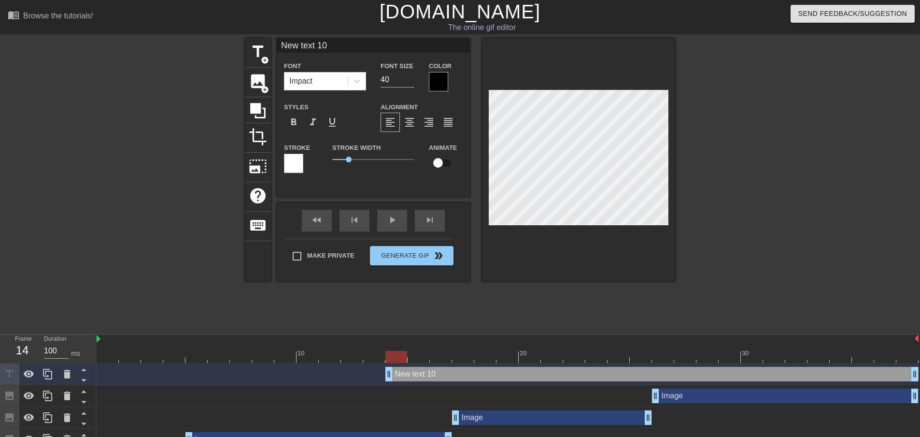
click at [288, 161] on div at bounding box center [293, 163] width 19 height 19
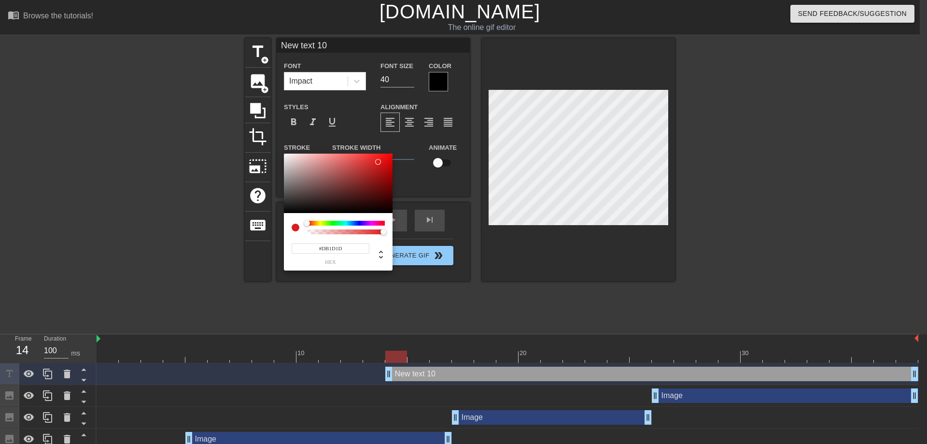
click at [378, 162] on div at bounding box center [338, 184] width 109 height 60
click at [356, 159] on div at bounding box center [338, 184] width 109 height 60
type input "#E31F1F"
click at [378, 160] on div at bounding box center [338, 184] width 109 height 60
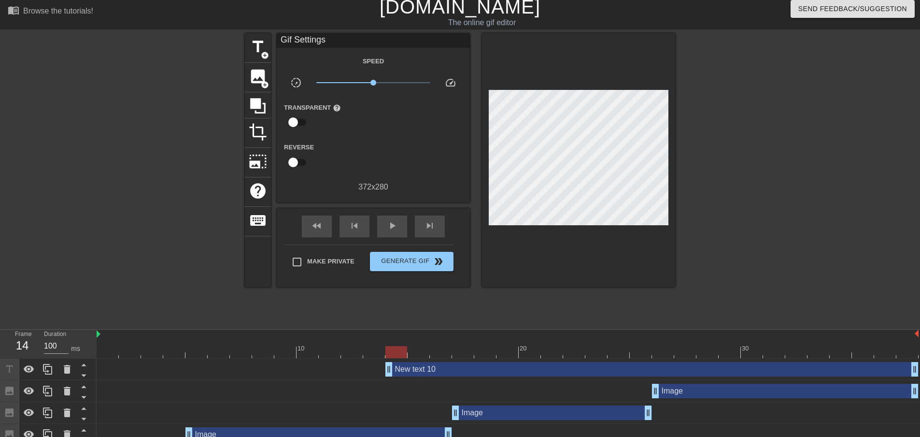
scroll to position [15, 0]
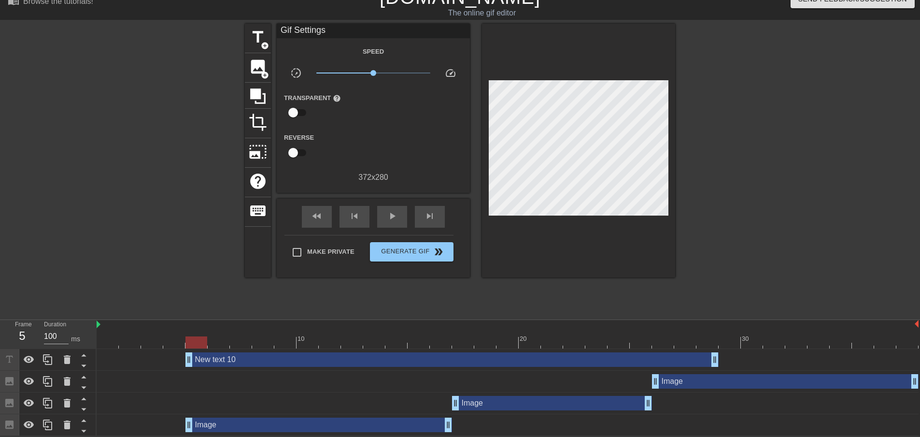
drag, startPoint x: 485, startPoint y: 362, endPoint x: 288, endPoint y: 370, distance: 197.3
click at [288, 370] on div "New text 10 drag_handle drag_handle Image drag_handle drag_handle Image drag_ha…" at bounding box center [509, 392] width 824 height 87
click at [62, 357] on icon at bounding box center [67, 360] width 12 height 12
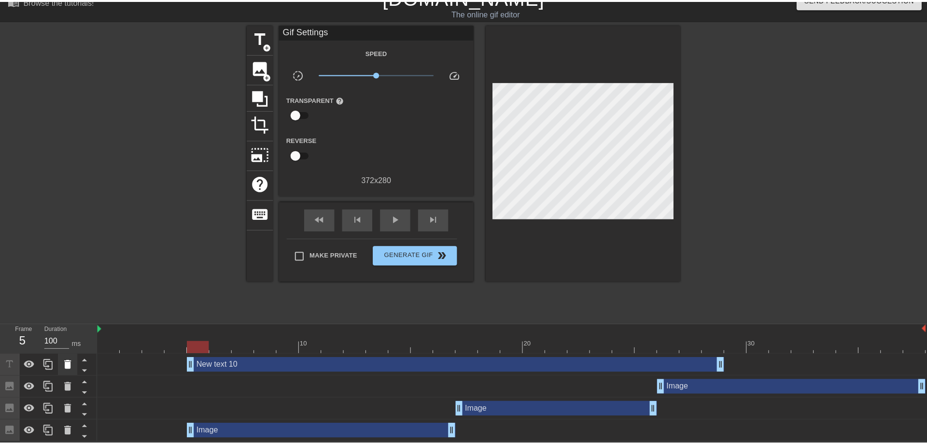
scroll to position [8, 0]
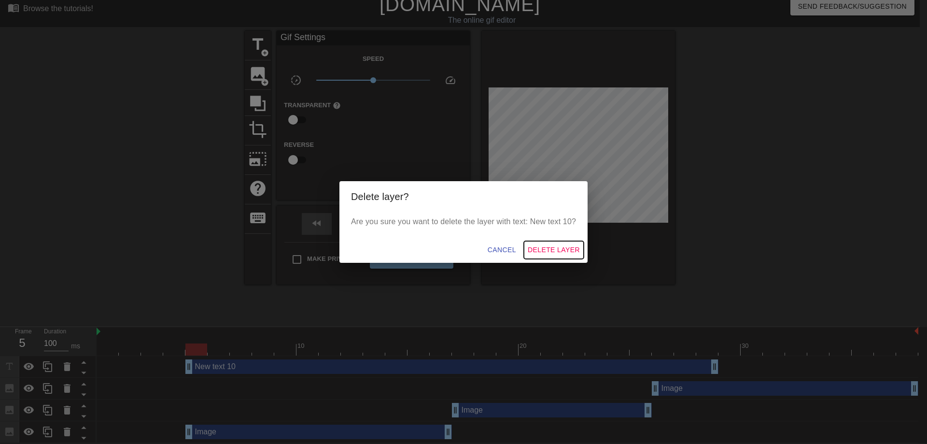
click at [542, 247] on span "Delete Layer" at bounding box center [554, 250] width 52 height 12
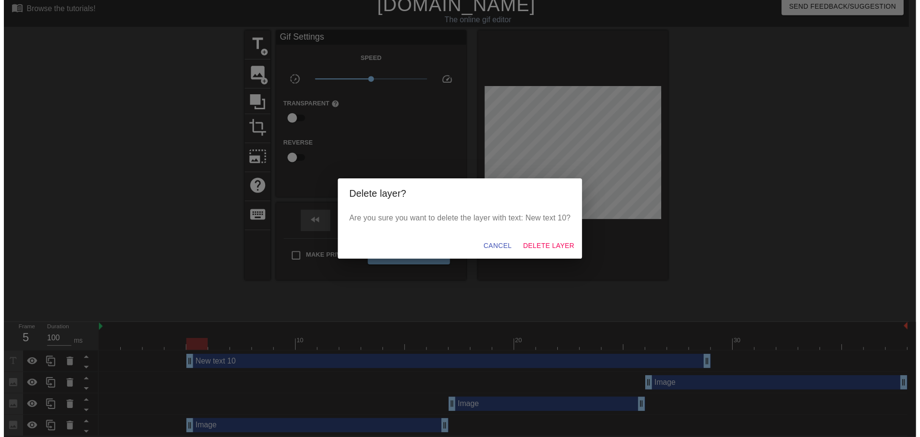
scroll to position [0, 0]
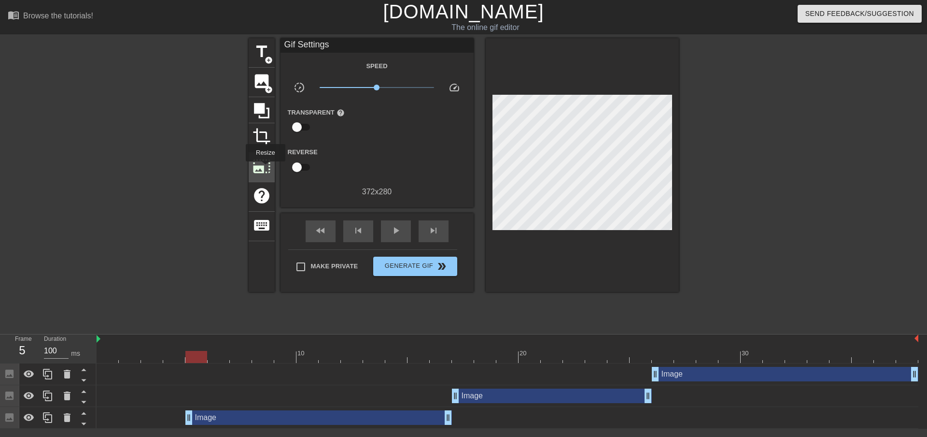
click at [265, 168] on span "photo_size_select_large" at bounding box center [262, 166] width 18 height 18
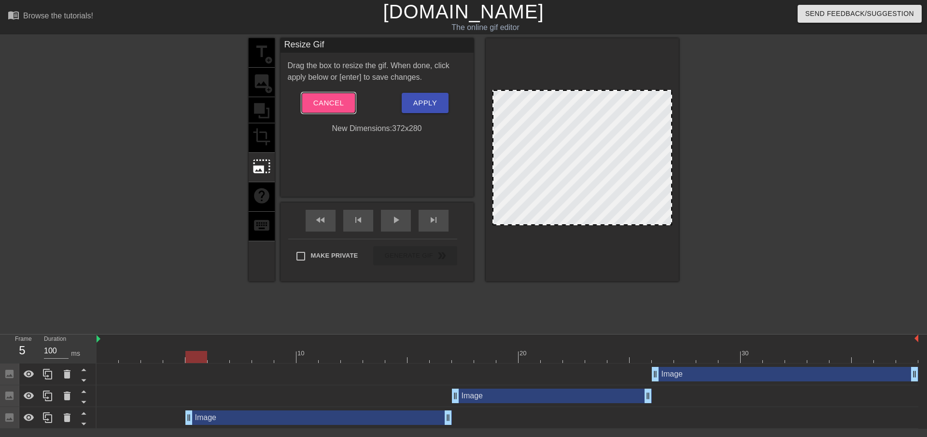
click at [328, 102] on span "Cancel" at bounding box center [328, 103] width 30 height 13
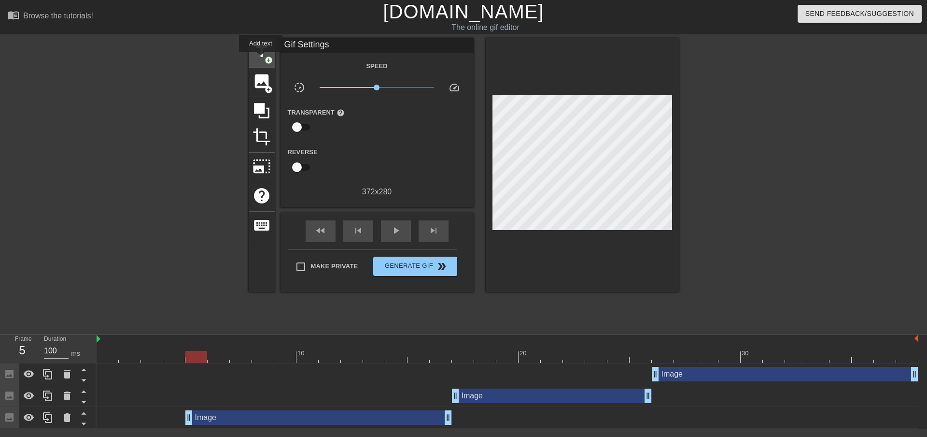
click at [261, 59] on span "title" at bounding box center [262, 52] width 18 height 18
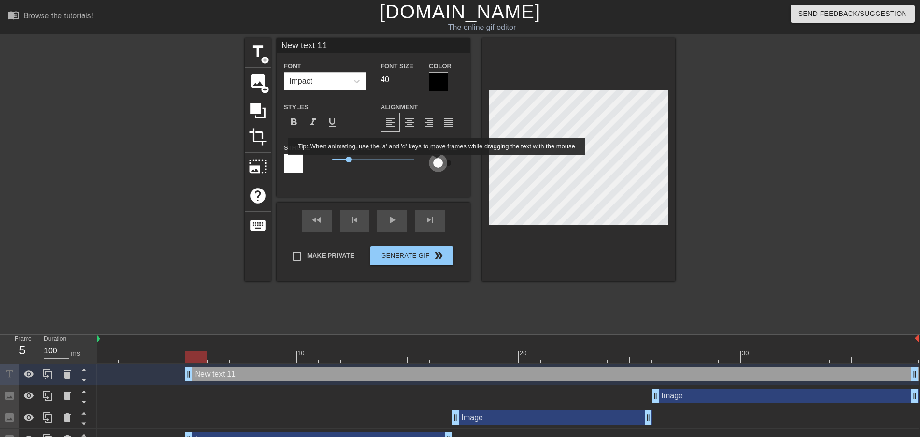
click at [437, 162] on input "checkbox" at bounding box center [438, 163] width 55 height 18
click at [442, 162] on input "checkbox" at bounding box center [447, 163] width 55 height 18
checkbox input "false"
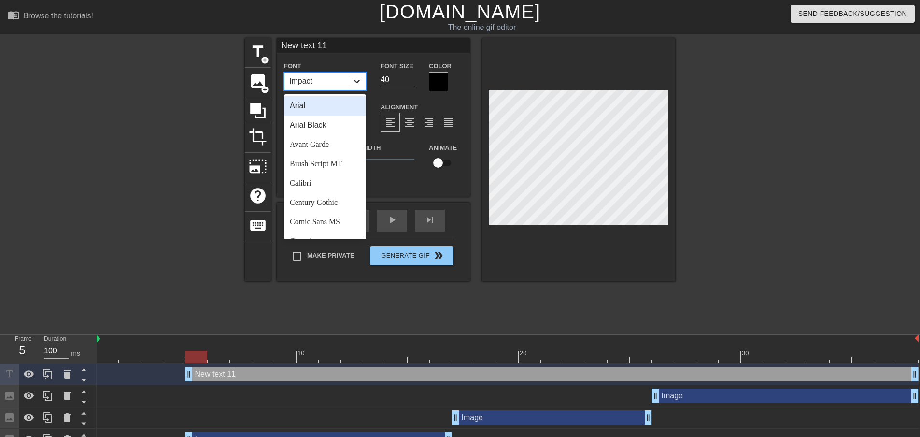
click at [356, 78] on icon at bounding box center [357, 81] width 10 height 10
click at [333, 124] on div "Arial Black" at bounding box center [325, 124] width 82 height 19
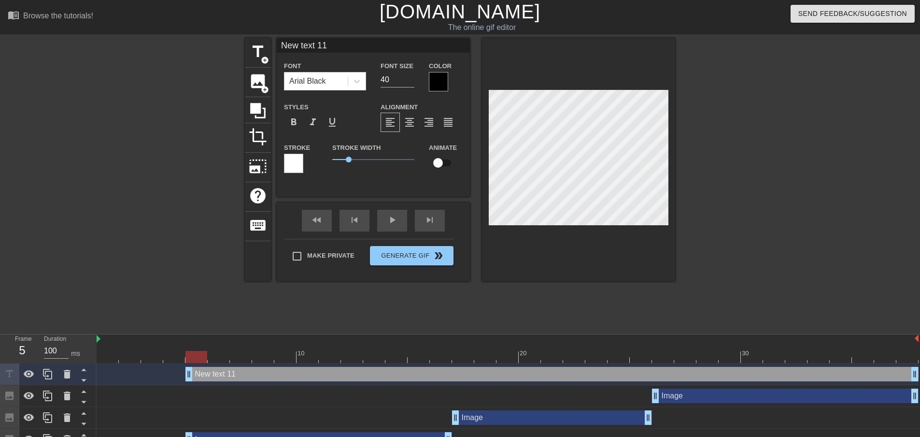
scroll to position [1, 2]
type input "p"
type textarea "p"
type input "p"
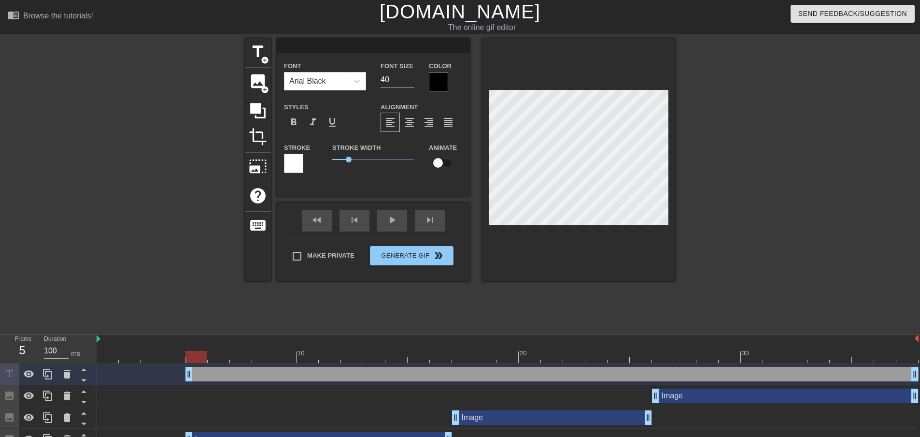
type textarea "p"
type input "pu"
type textarea "pu"
type input "pul"
type textarea "pul"
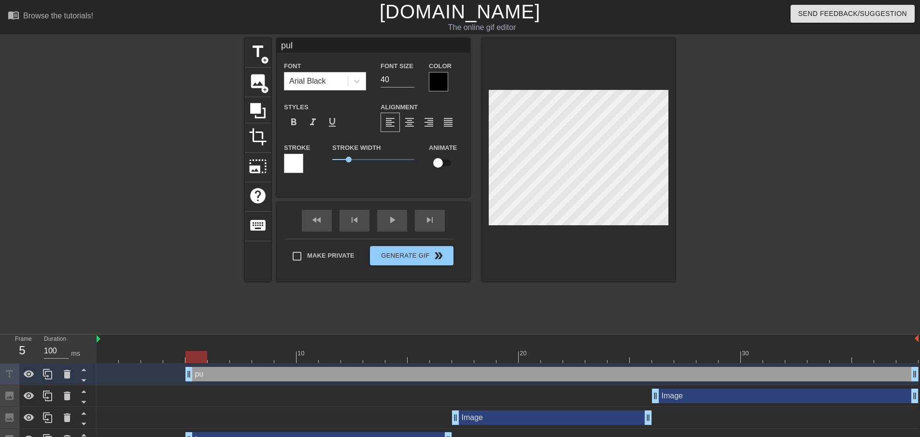
type input "pulp"
type textarea "pulp"
type input "P"
type textarea "P"
type input "PU"
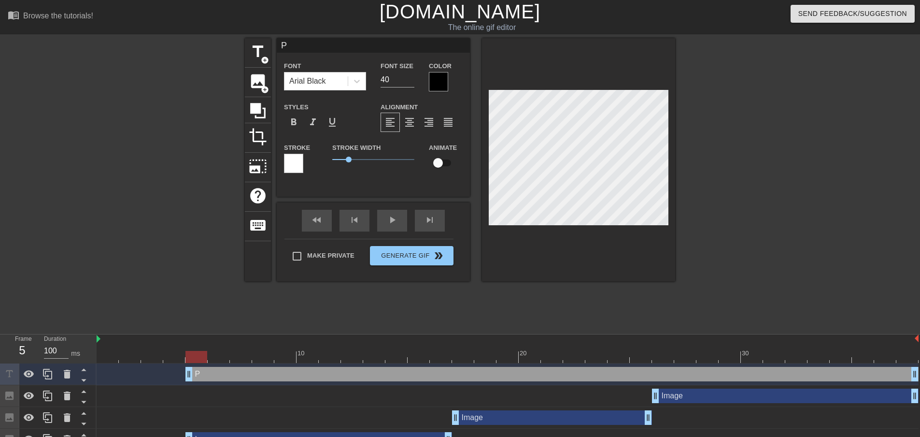
type textarea "PU"
type input "PUL"
type textarea "PUL"
type input "PULP"
type textarea "PULP"
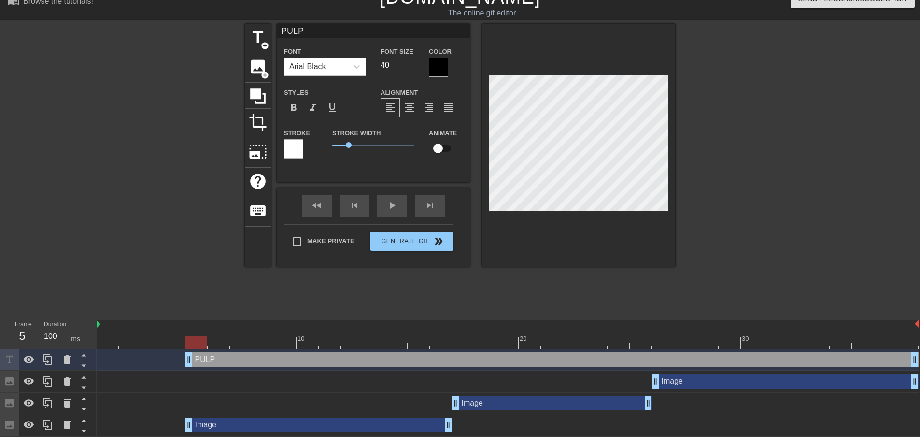
scroll to position [15, 0]
click at [54, 357] on div at bounding box center [47, 359] width 19 height 21
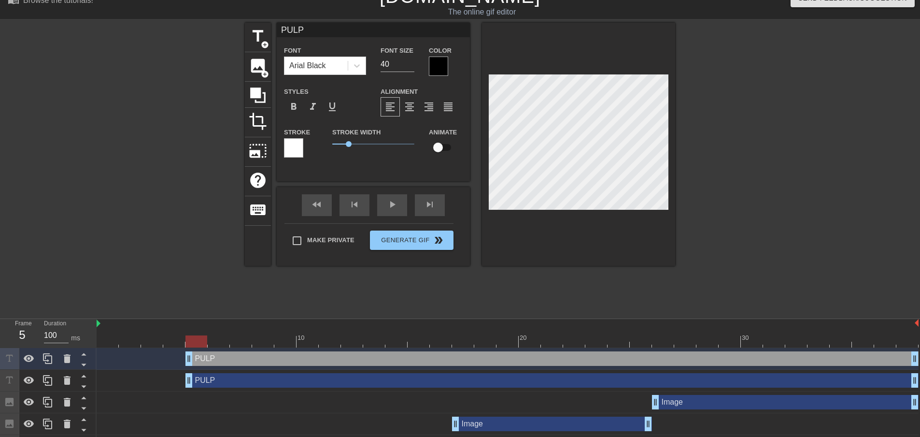
click at [210, 381] on div "PULP drag_handle drag_handle" at bounding box center [551, 380] width 733 height 14
type input "D"
type textarea "D"
type input "DA"
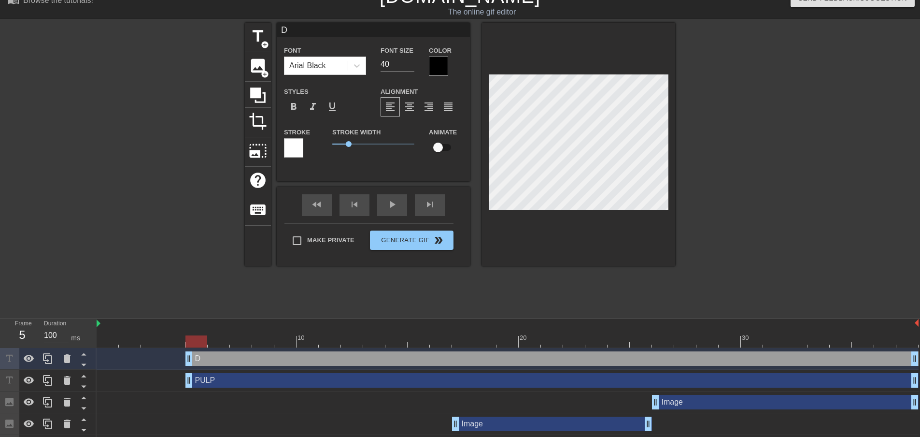
type textarea "DA"
type input "DAD"
type textarea "DAD"
type input "DADD"
type textarea "DADD"
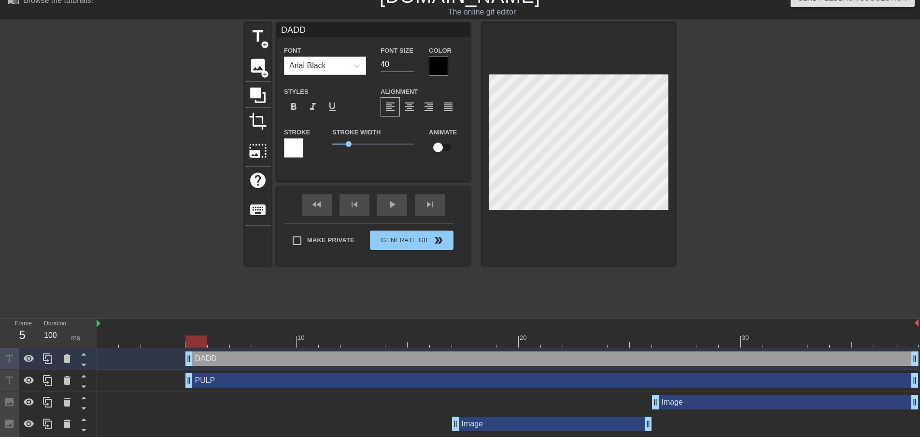
scroll to position [1, 2]
type input "DADDY"
type textarea "DADDY"
type input "DADDYS"
type textarea "DADDYS"
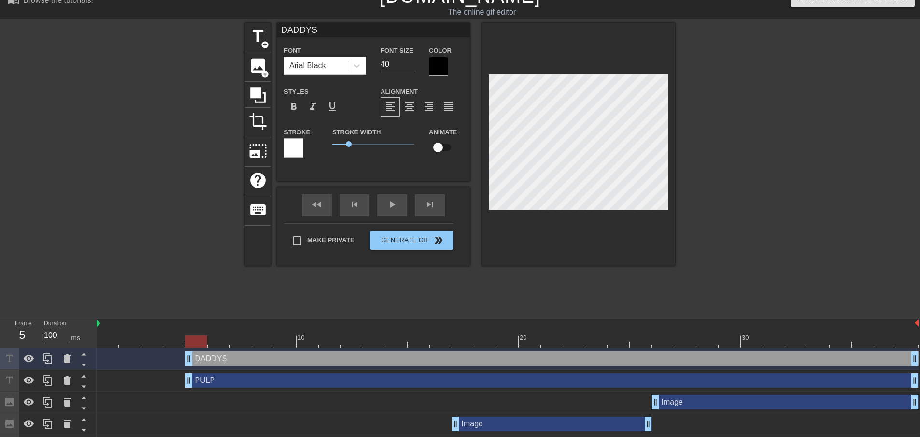
click at [701, 178] on div at bounding box center [759, 168] width 145 height 290
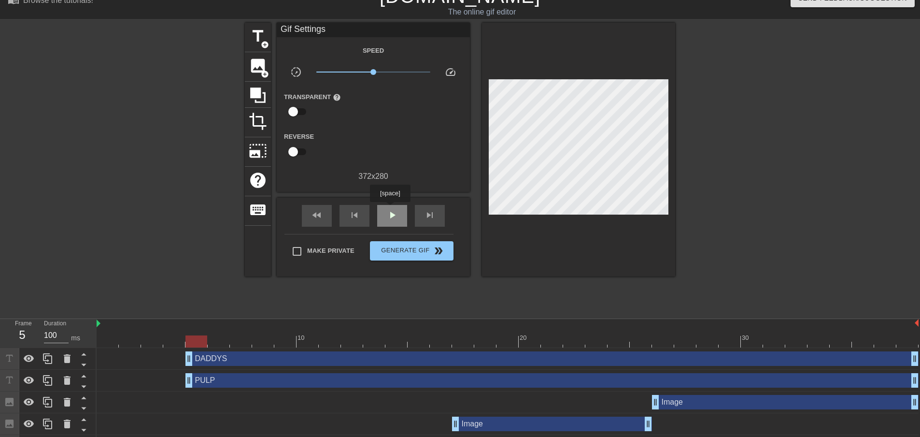
click at [390, 209] on span "play_arrow" at bounding box center [392, 215] width 12 height 12
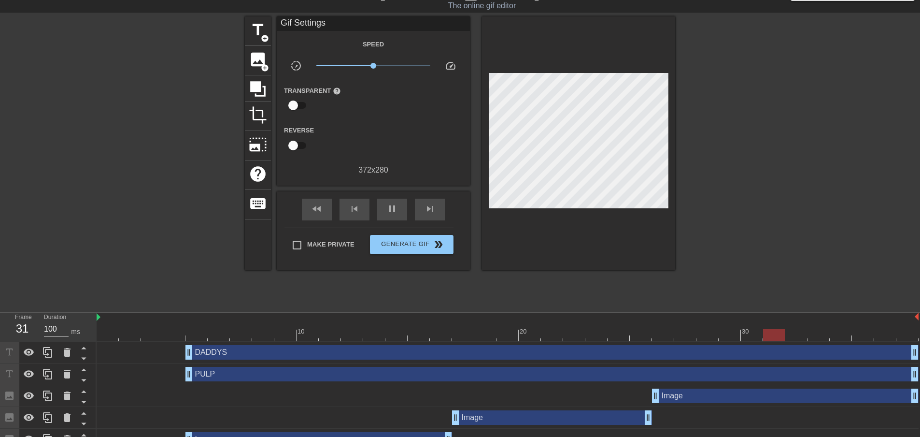
scroll to position [0, 0]
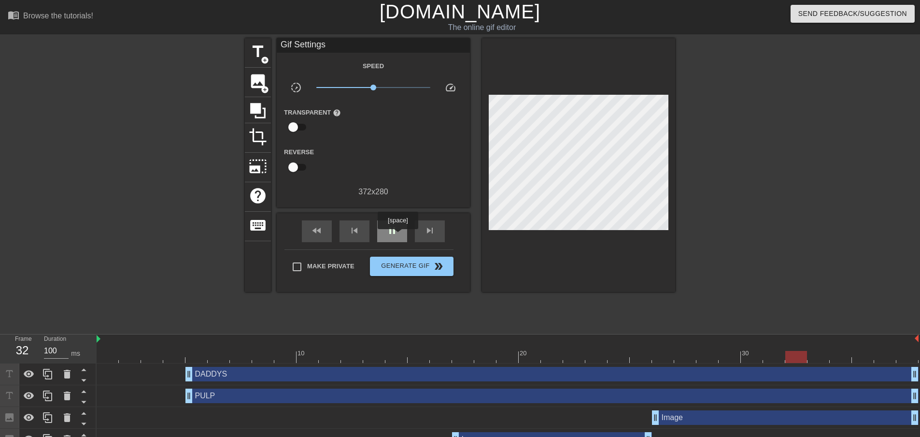
click at [398, 236] on div "pause" at bounding box center [392, 231] width 30 height 22
click at [388, 267] on span "Generate Gif double_arrow" at bounding box center [412, 266] width 76 height 12
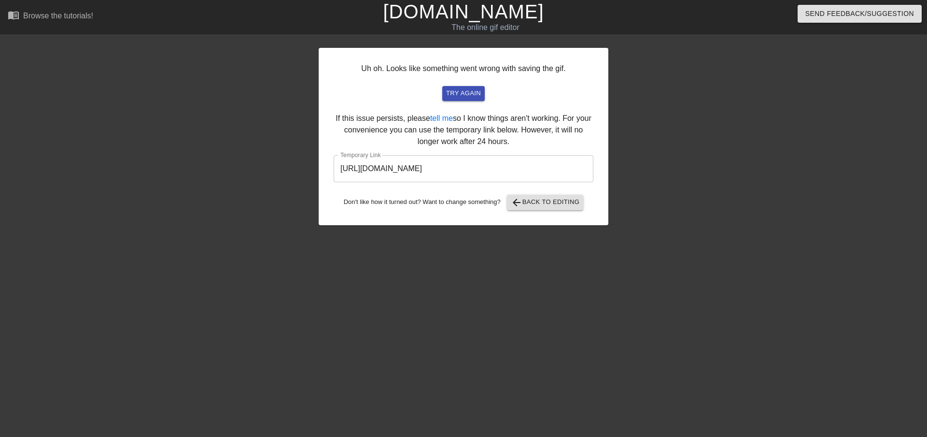
click at [463, 171] on input "[URL][DOMAIN_NAME]" at bounding box center [464, 168] width 260 height 27
click at [464, 171] on input "[URL][DOMAIN_NAME]" at bounding box center [464, 168] width 260 height 27
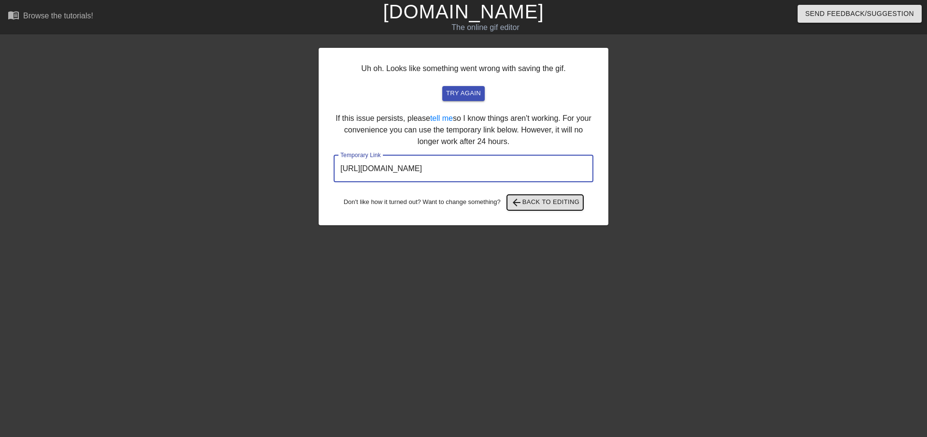
click at [572, 202] on span "arrow_back Back to Editing" at bounding box center [545, 203] width 69 height 12
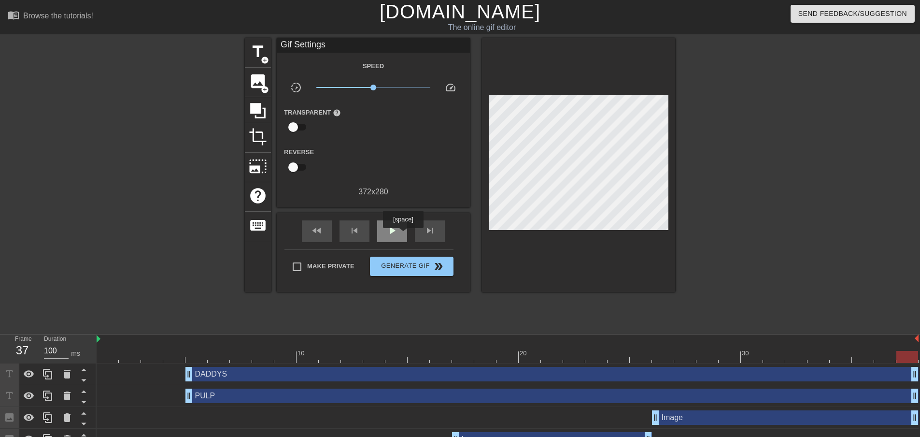
click at [403, 234] on div "play_arrow" at bounding box center [392, 231] width 30 height 22
click at [403, 234] on div "pause" at bounding box center [392, 231] width 30 height 22
